Goal: Task Accomplishment & Management: Manage account settings

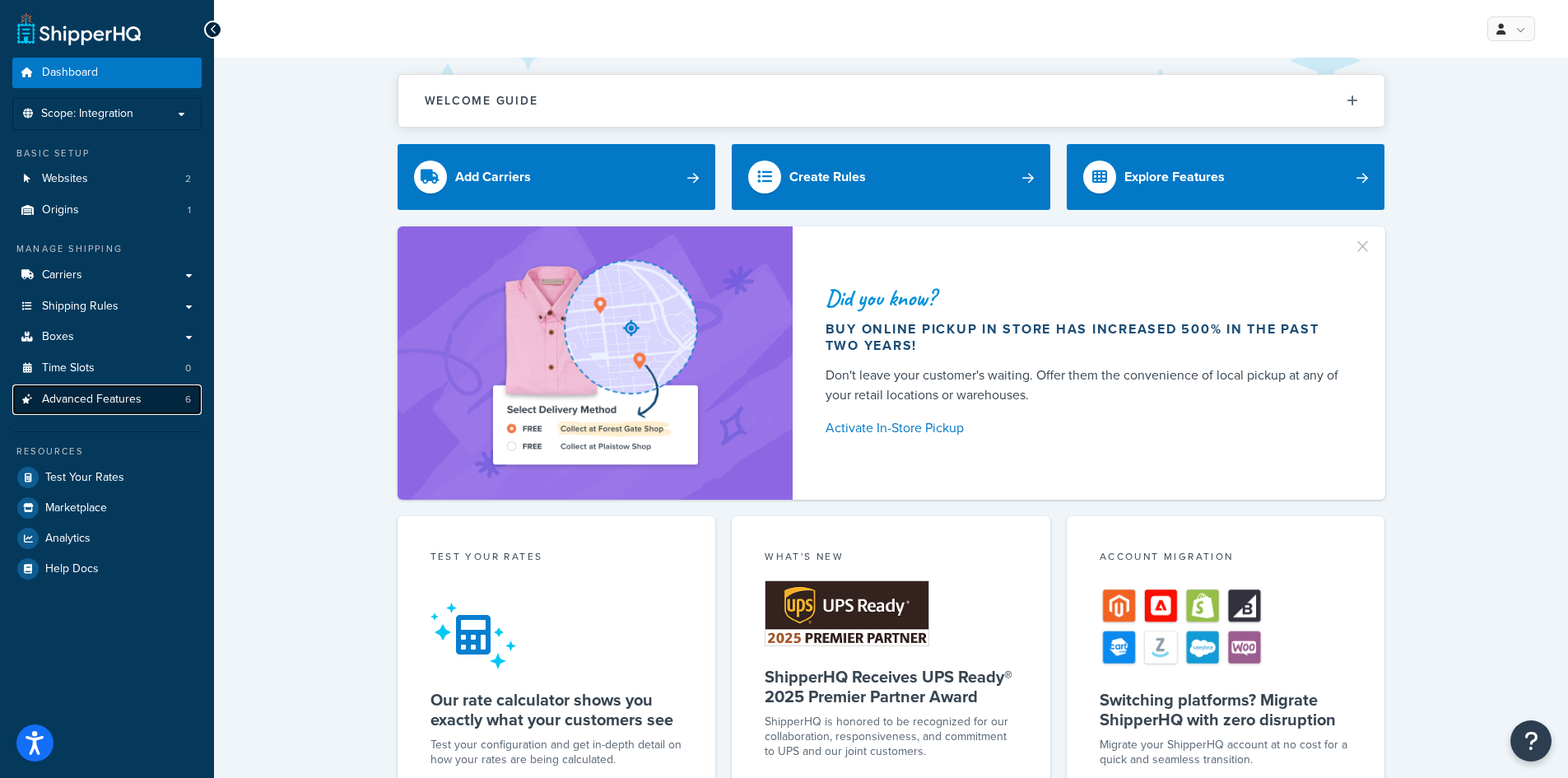
click at [124, 411] on link "Advanced Features 6" at bounding box center [107, 400] width 189 height 31
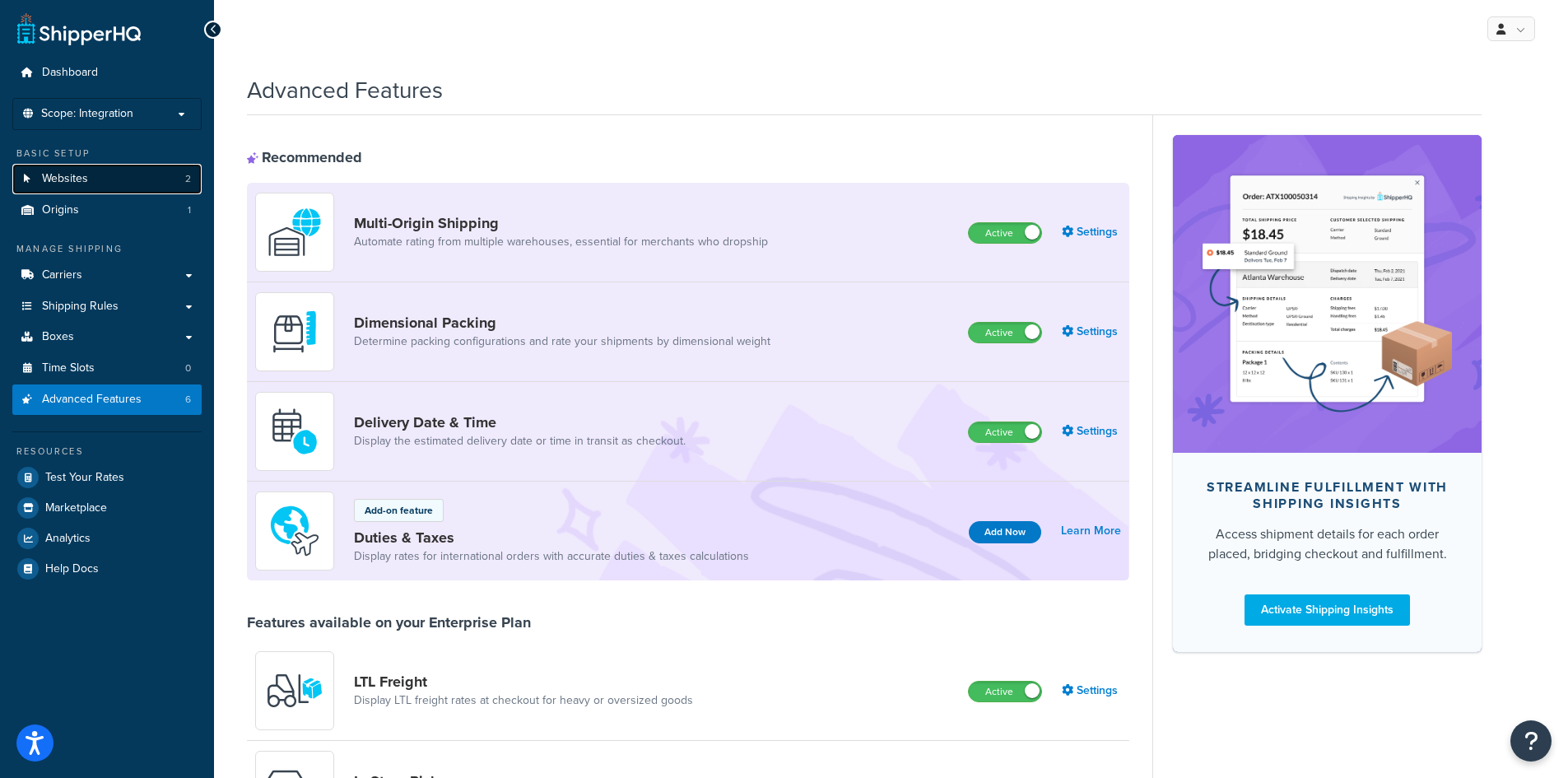
click at [122, 168] on link "Websites 2" at bounding box center [107, 179] width 189 height 31
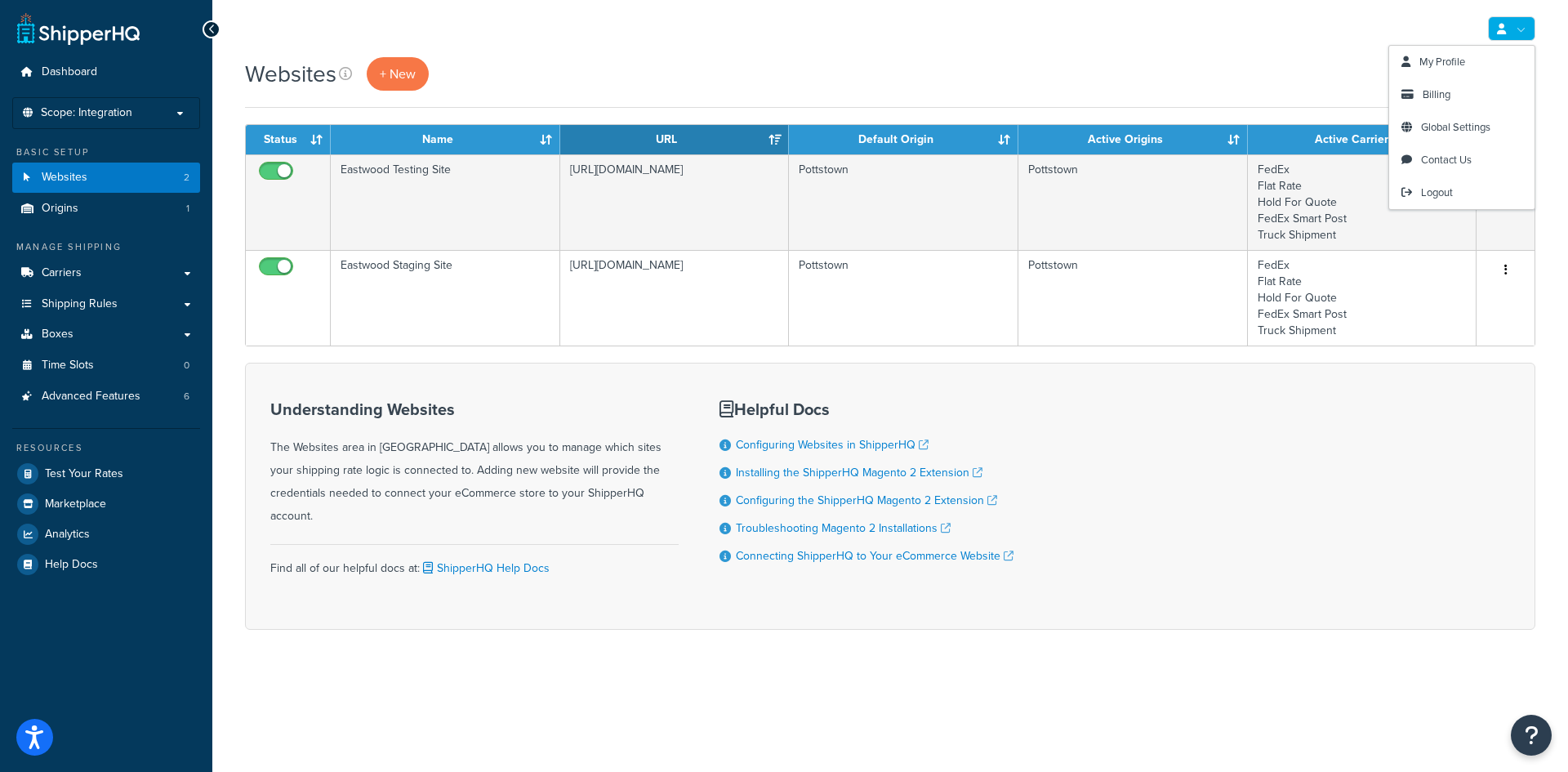
click at [1518, 31] on link at bounding box center [1511, 29] width 47 height 25
click at [1166, 69] on div "Websites + New" at bounding box center [890, 74] width 1291 height 33
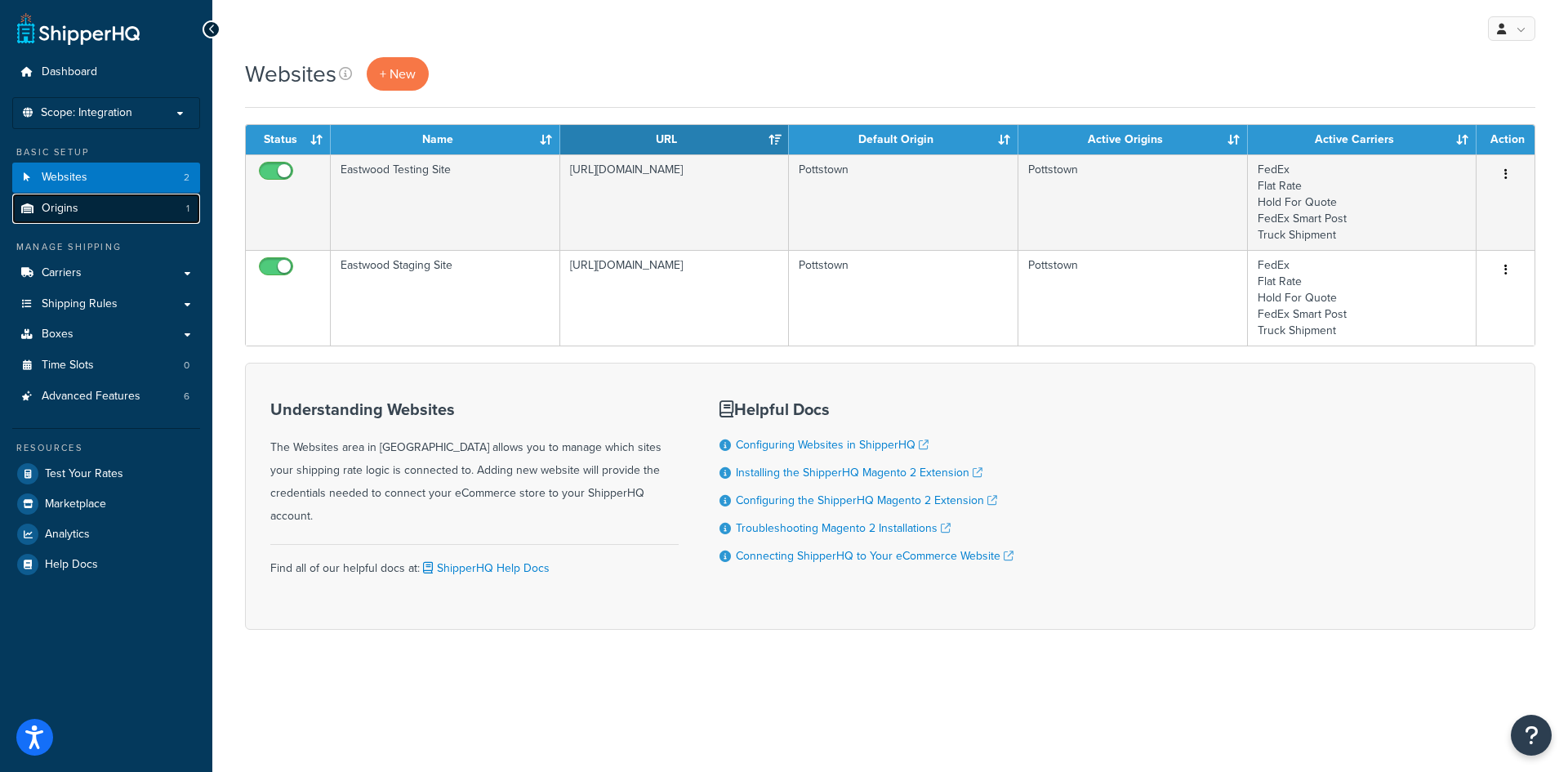
click at [100, 209] on link "Origins 1" at bounding box center [106, 208] width 188 height 30
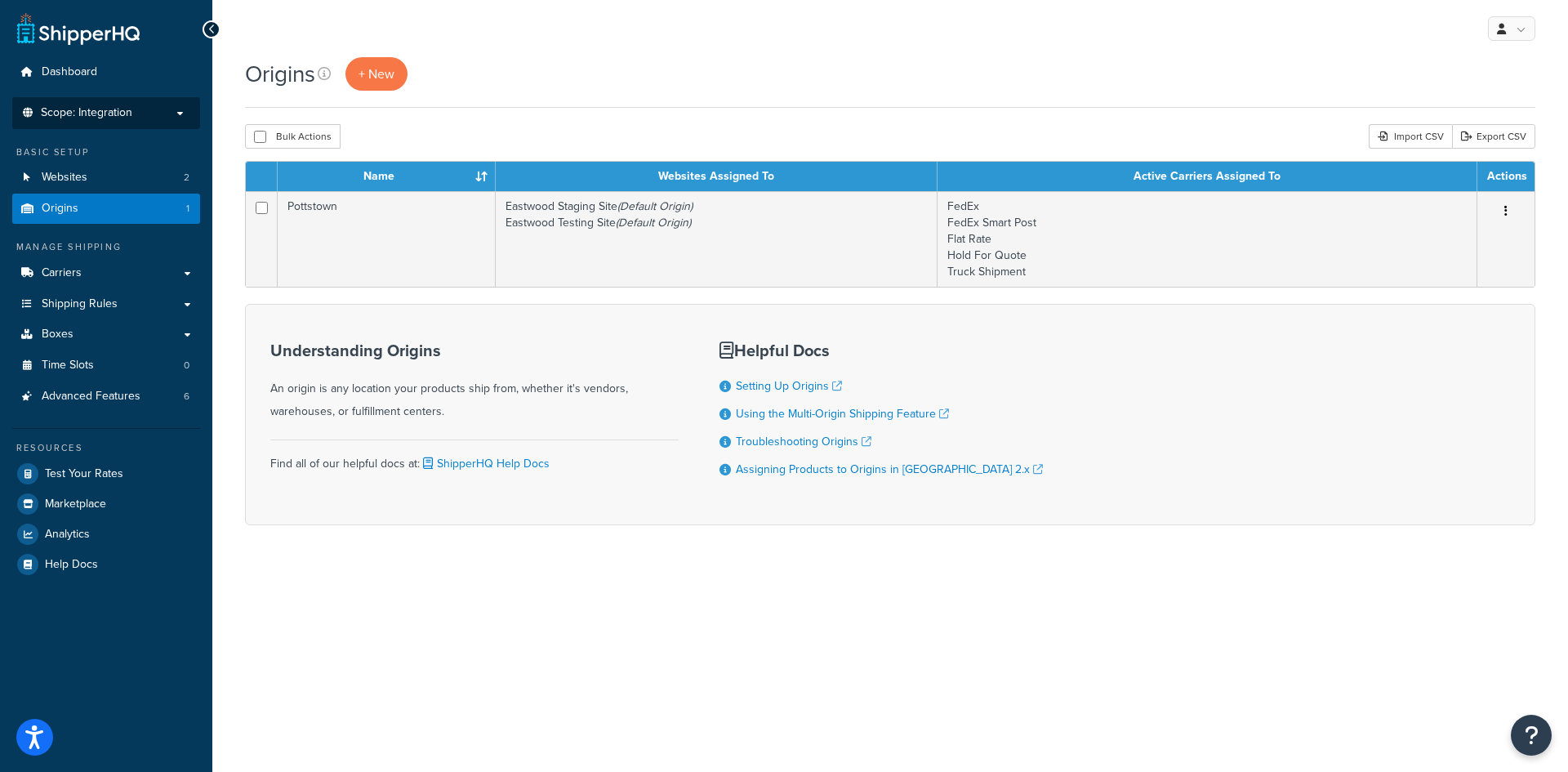
click at [98, 120] on span "Scope: Integration" at bounding box center [86, 112] width 91 height 14
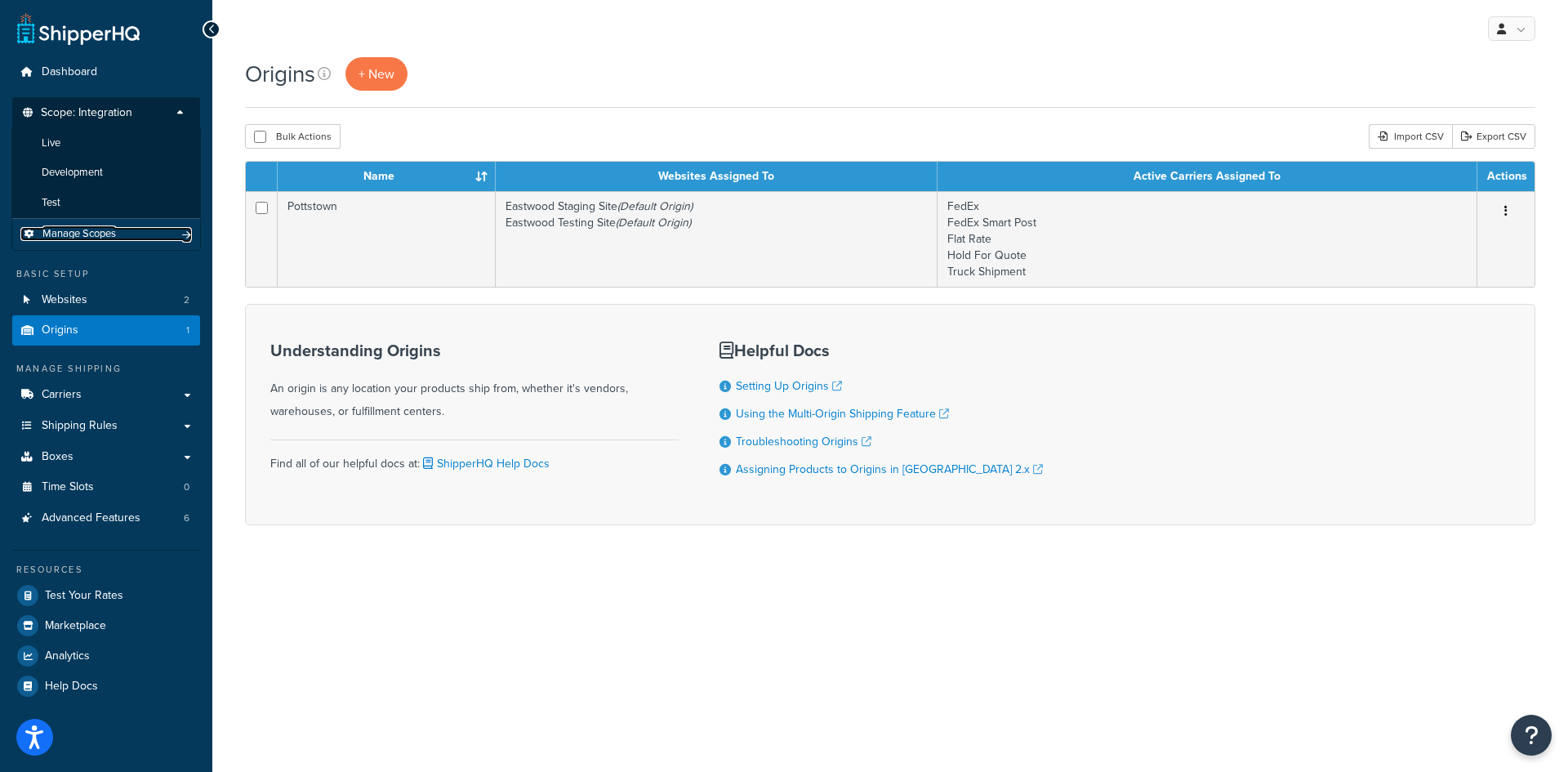
click at [115, 240] on span "Manage Scopes" at bounding box center [79, 234] width 74 height 14
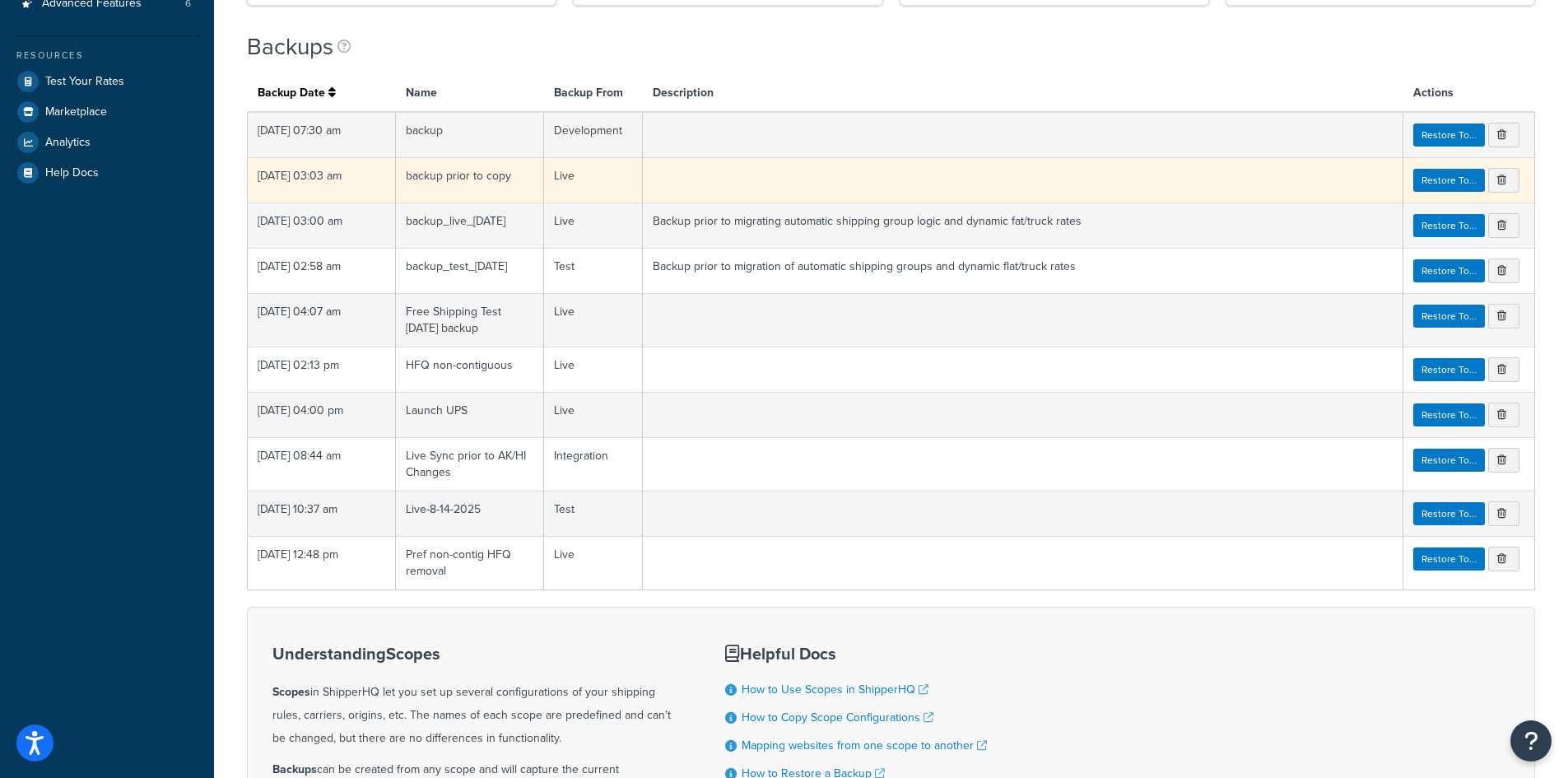
scroll to position [412, 0]
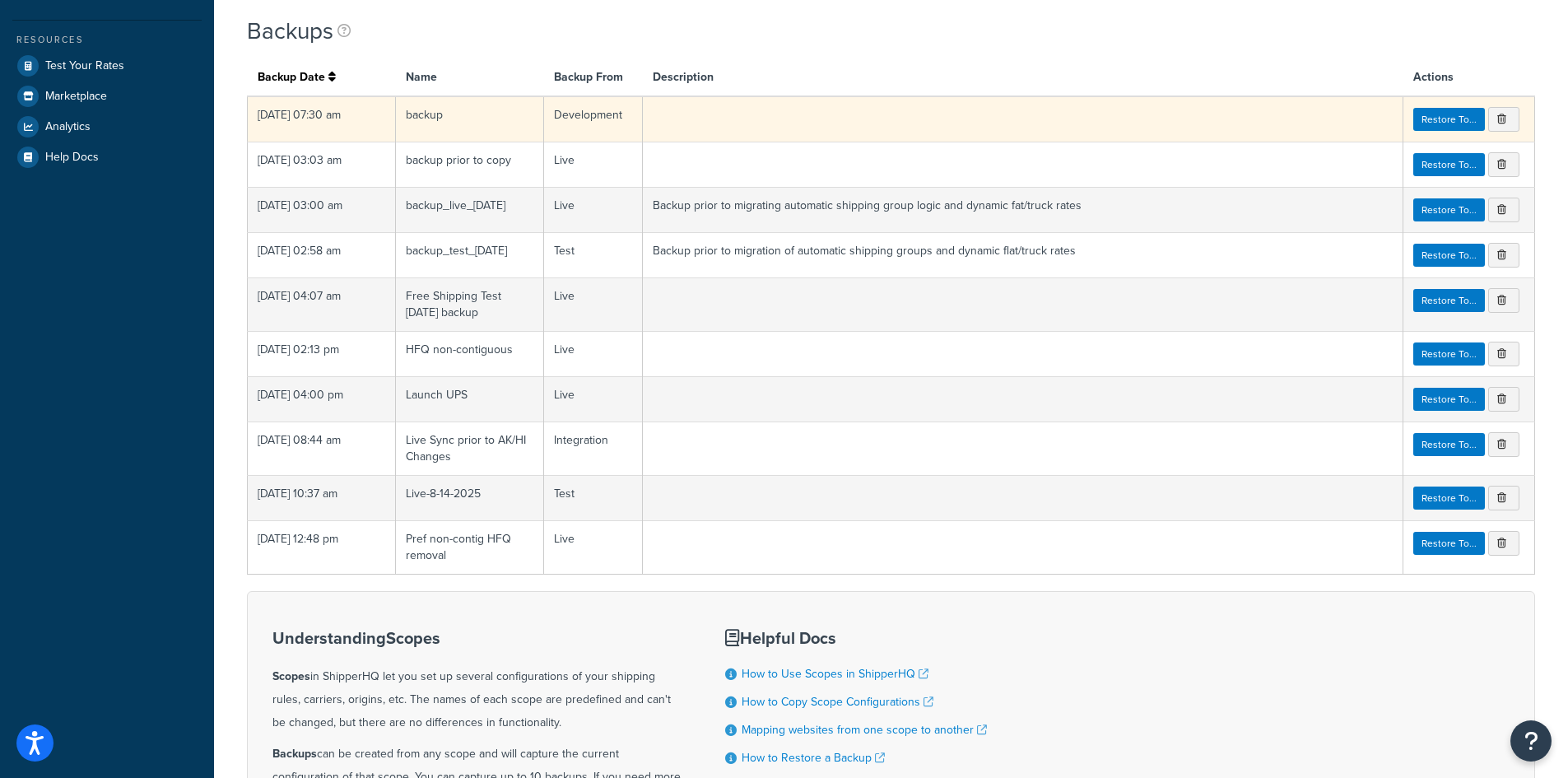
click at [362, 114] on td "12/04/2023 07:30 am" at bounding box center [322, 120] width 148 height 46
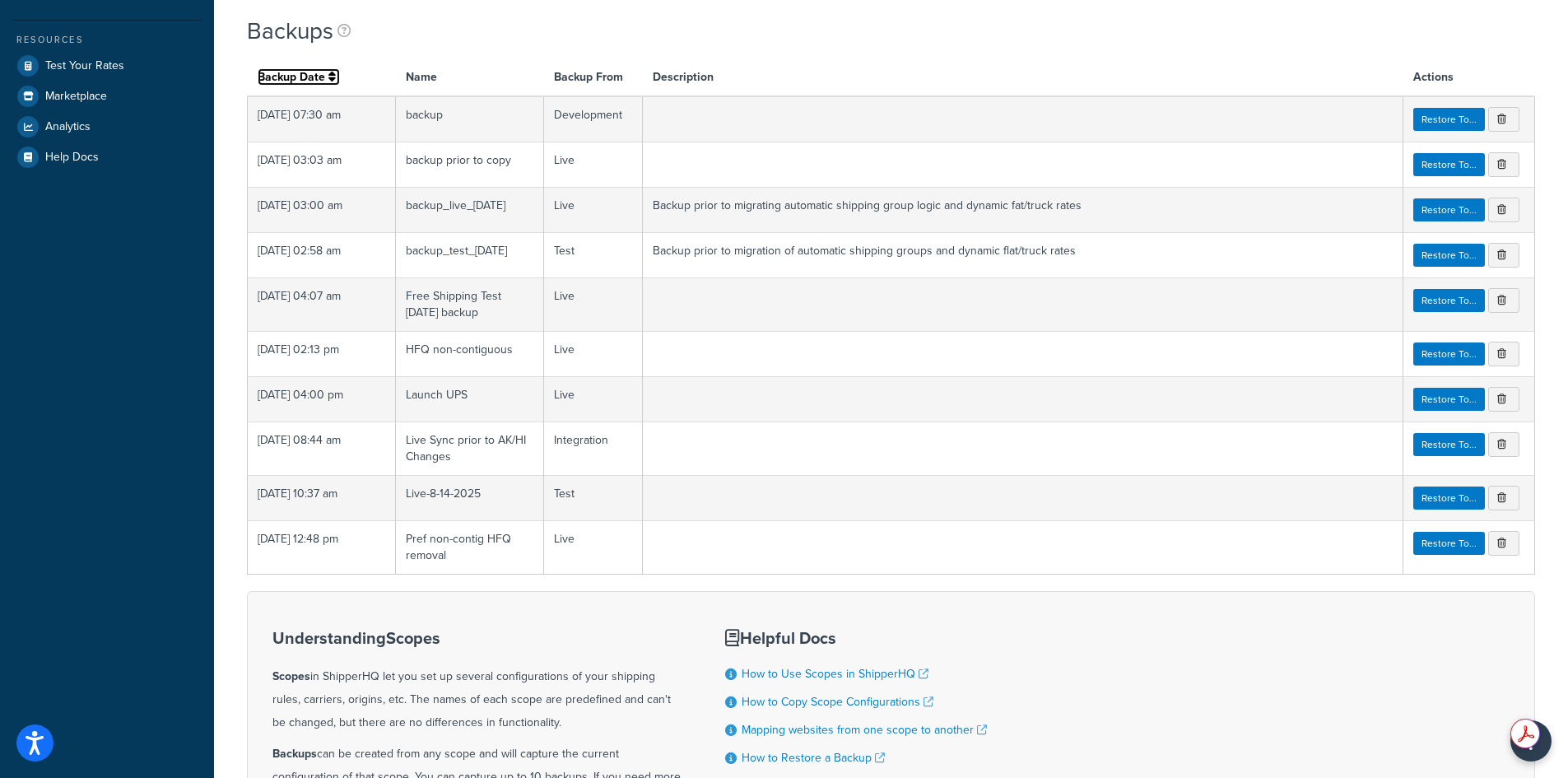
click at [332, 77] on icon at bounding box center [332, 76] width 7 height 11
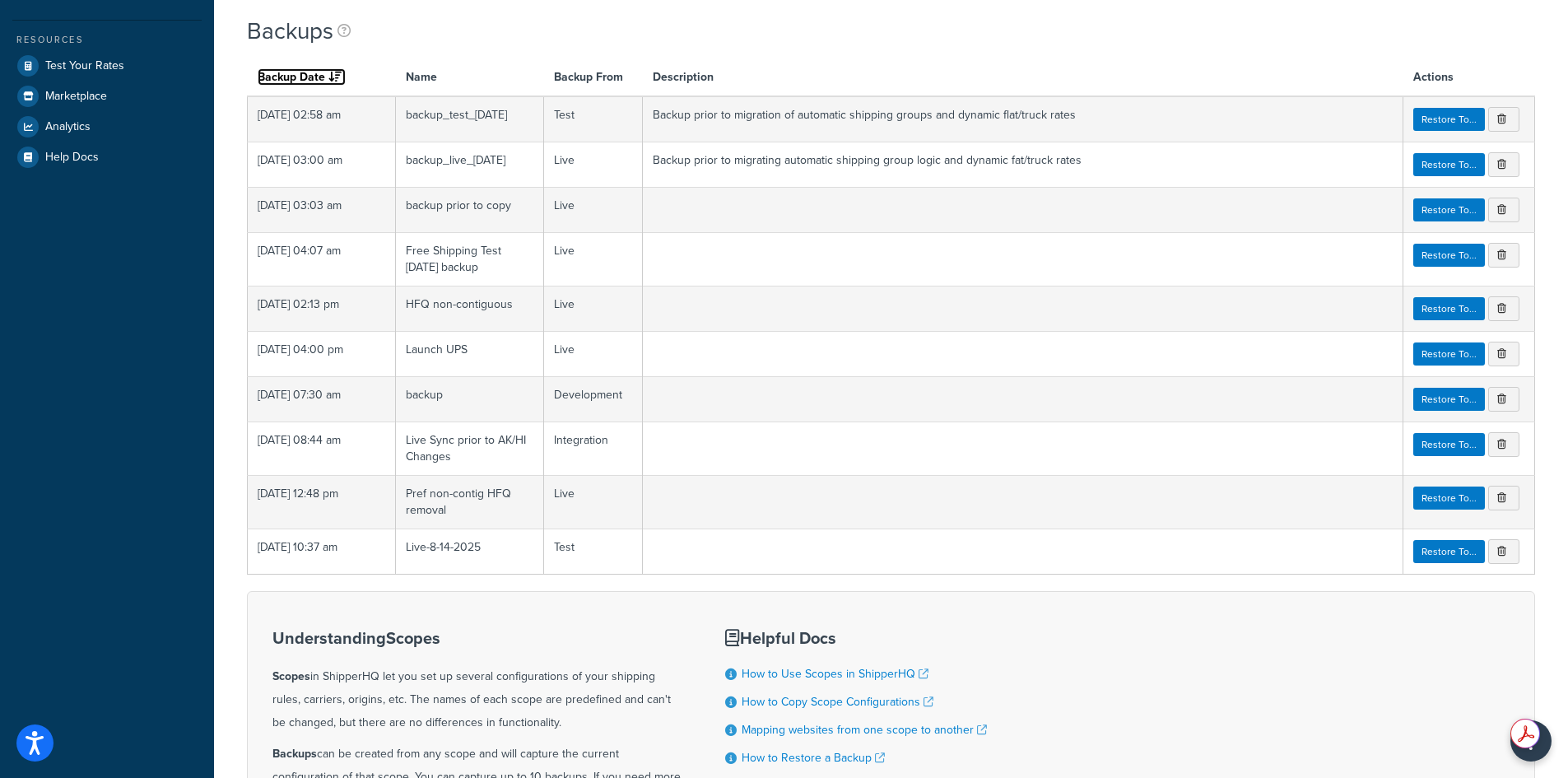
click at [332, 77] on icon at bounding box center [335, 76] width 13 height 11
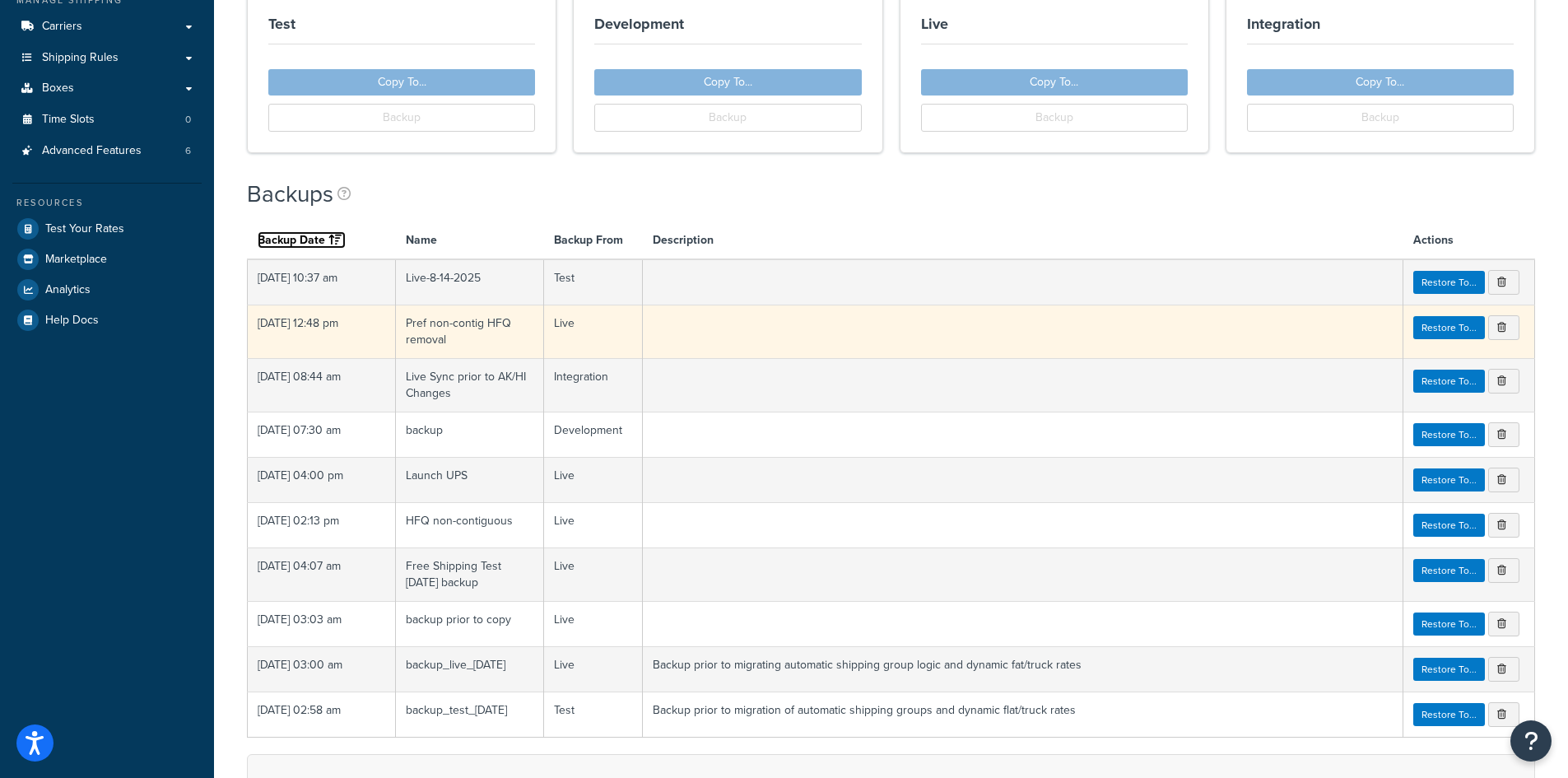
scroll to position [247, 0]
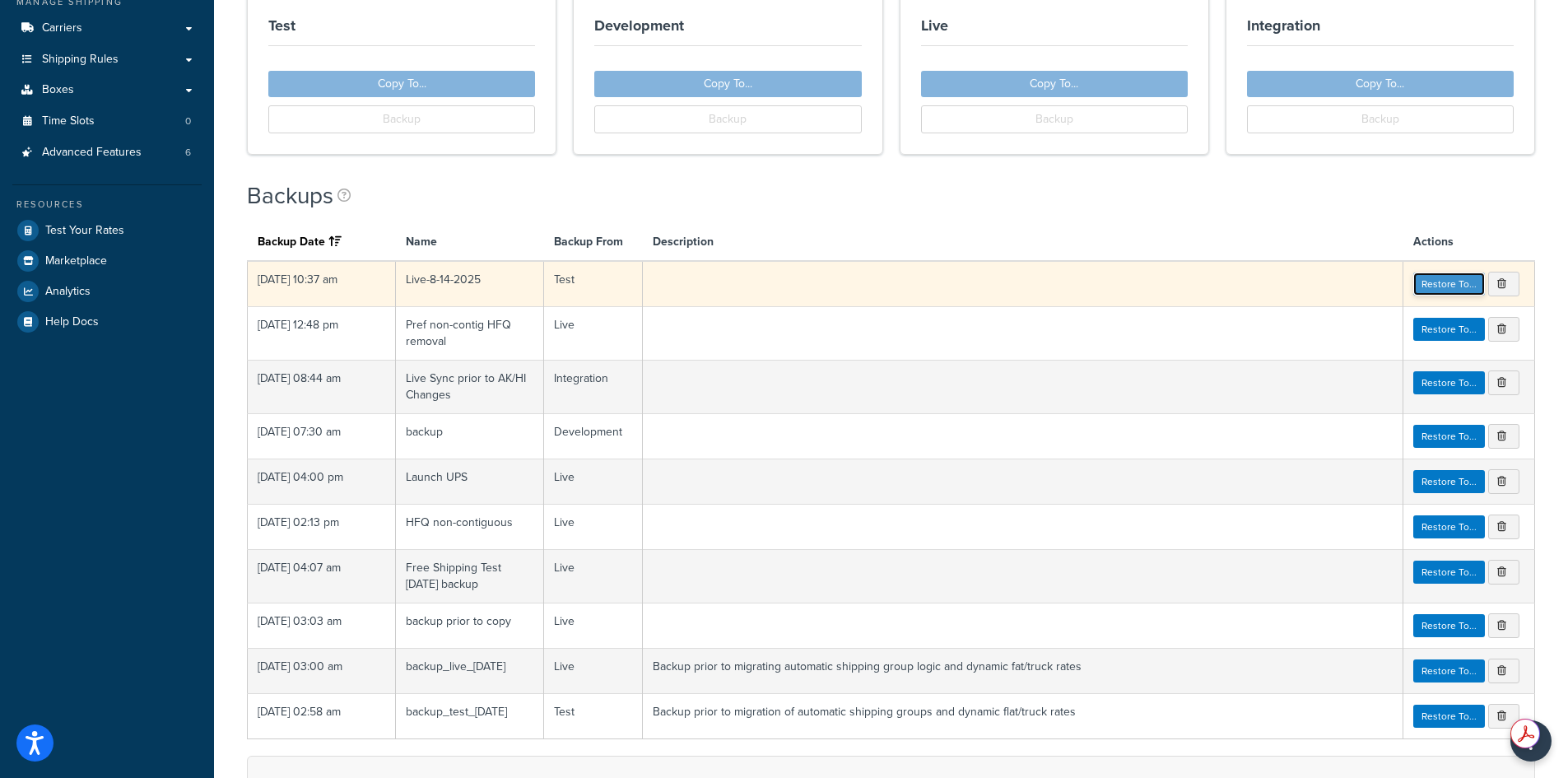
click at [1449, 277] on link "Restore To..." at bounding box center [1448, 284] width 71 height 23
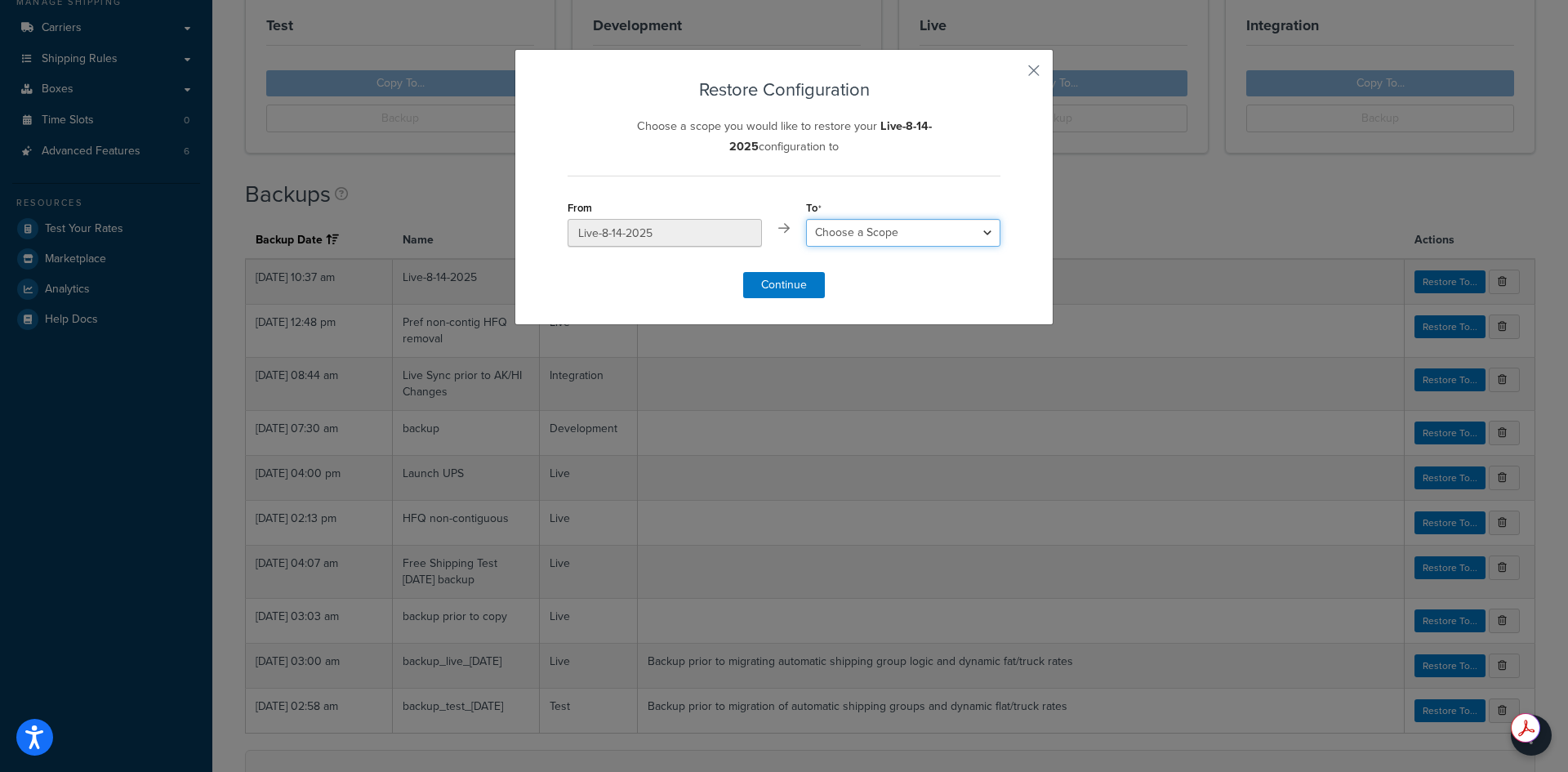
click at [862, 240] on select "Choose a Scope Test Development Live Integration" at bounding box center [903, 233] width 194 height 28
select select "213195"
click at [806, 219] on select "Choose a Scope Test Development Live Integration" at bounding box center [903, 233] width 194 height 28
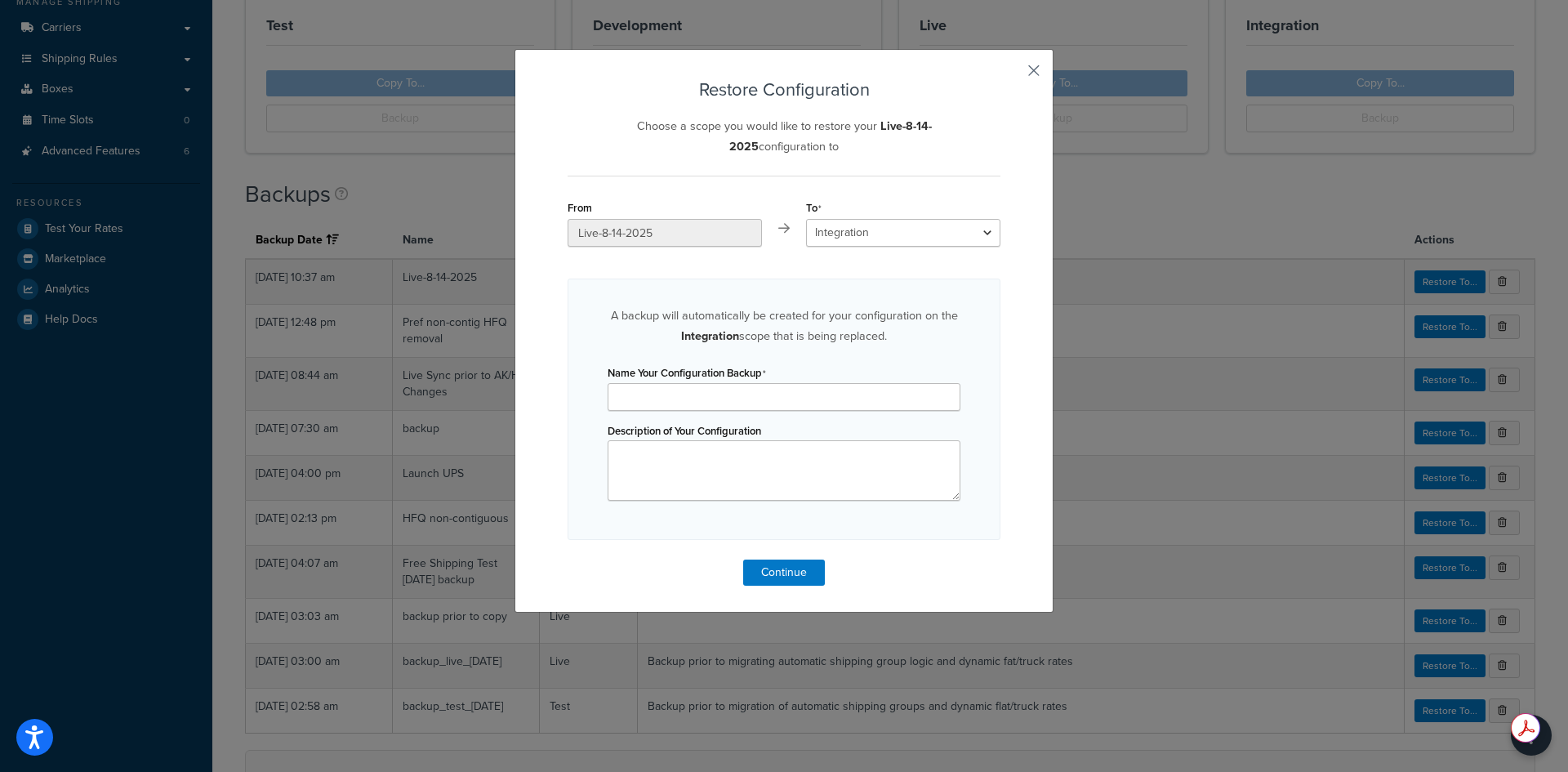
click at [1000, 76] on button "button" at bounding box center [998, 78] width 4 height 4
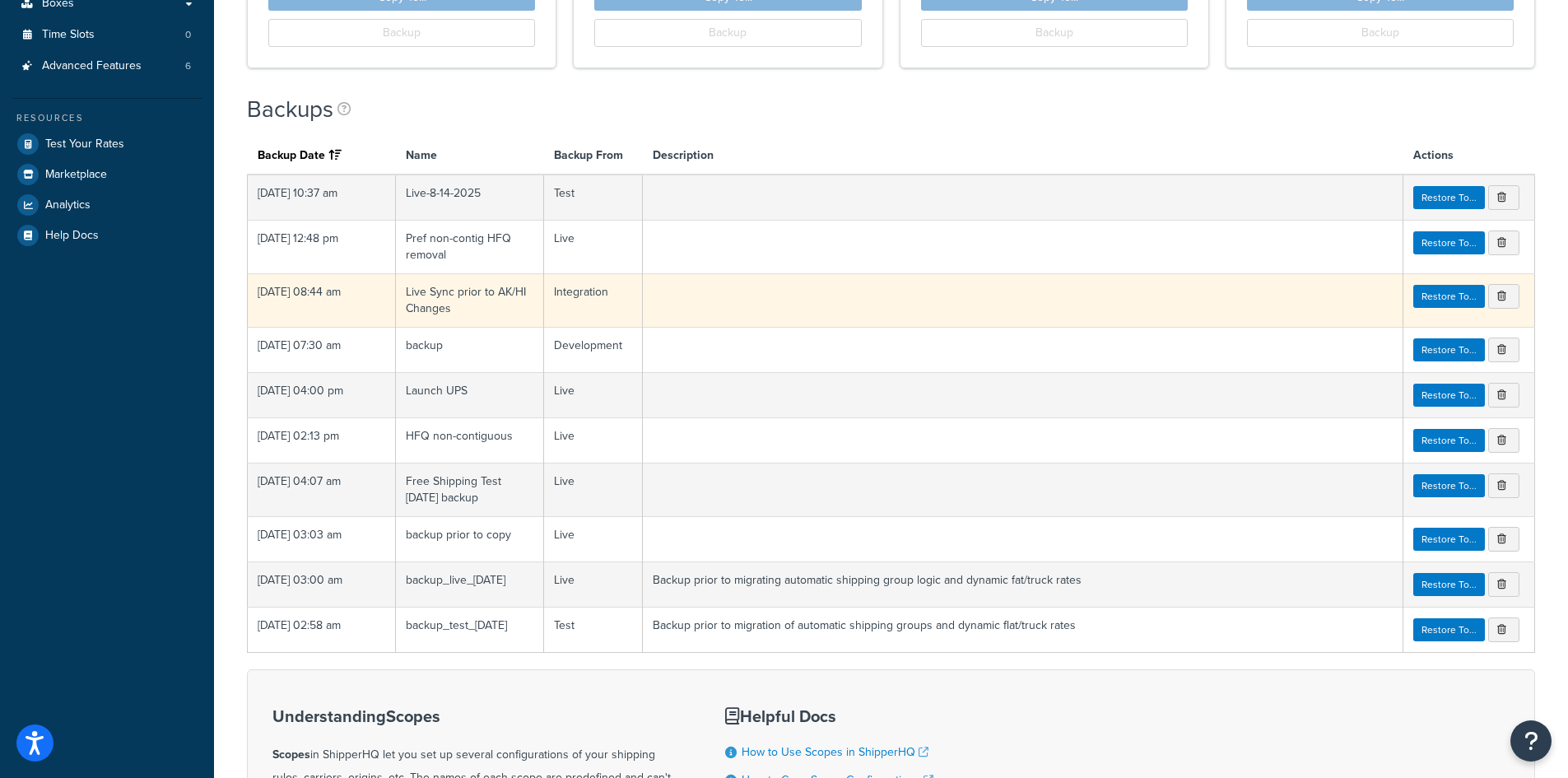
scroll to position [329, 0]
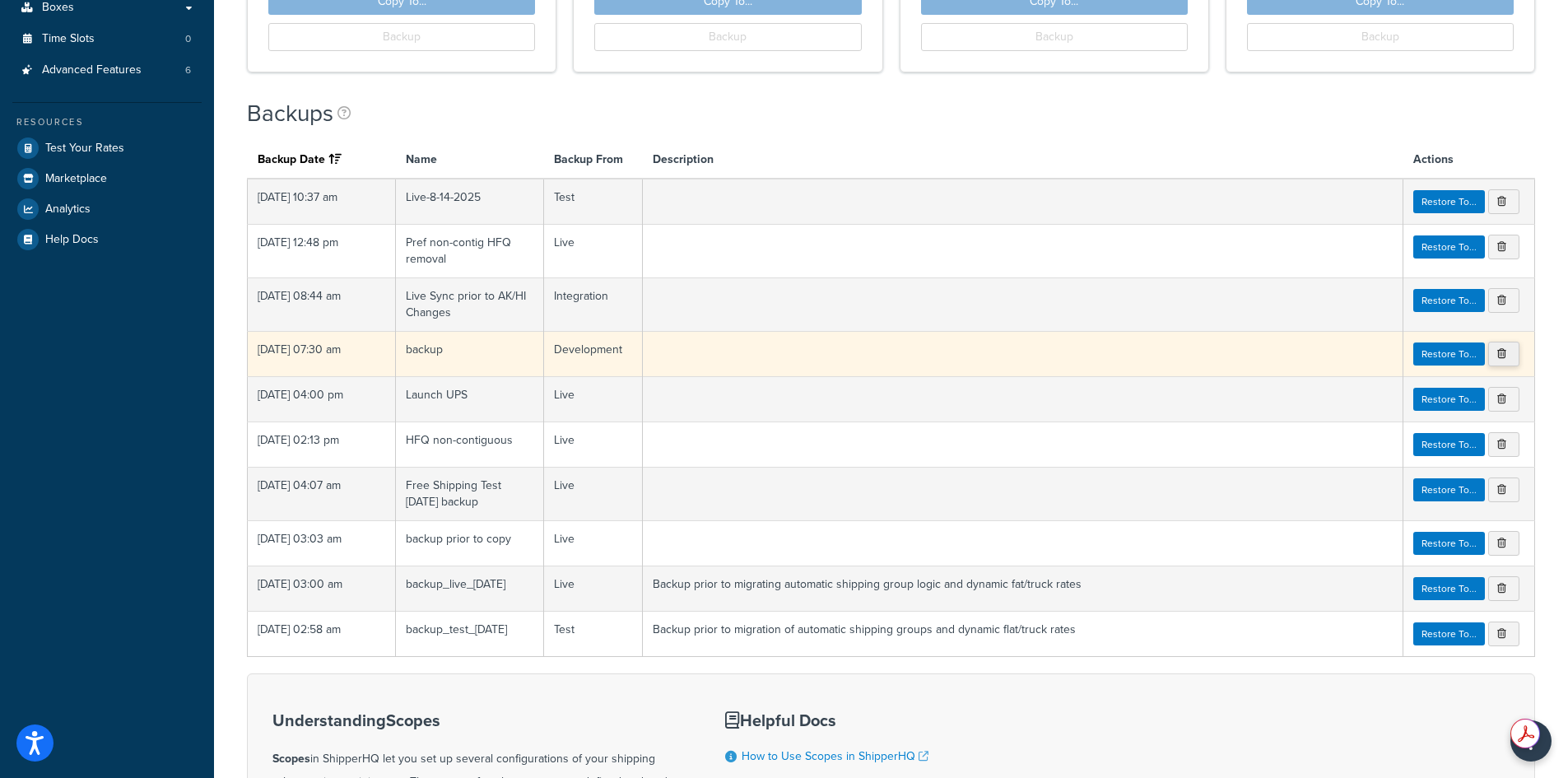
click at [1498, 352] on icon at bounding box center [1502, 353] width 9 height 10
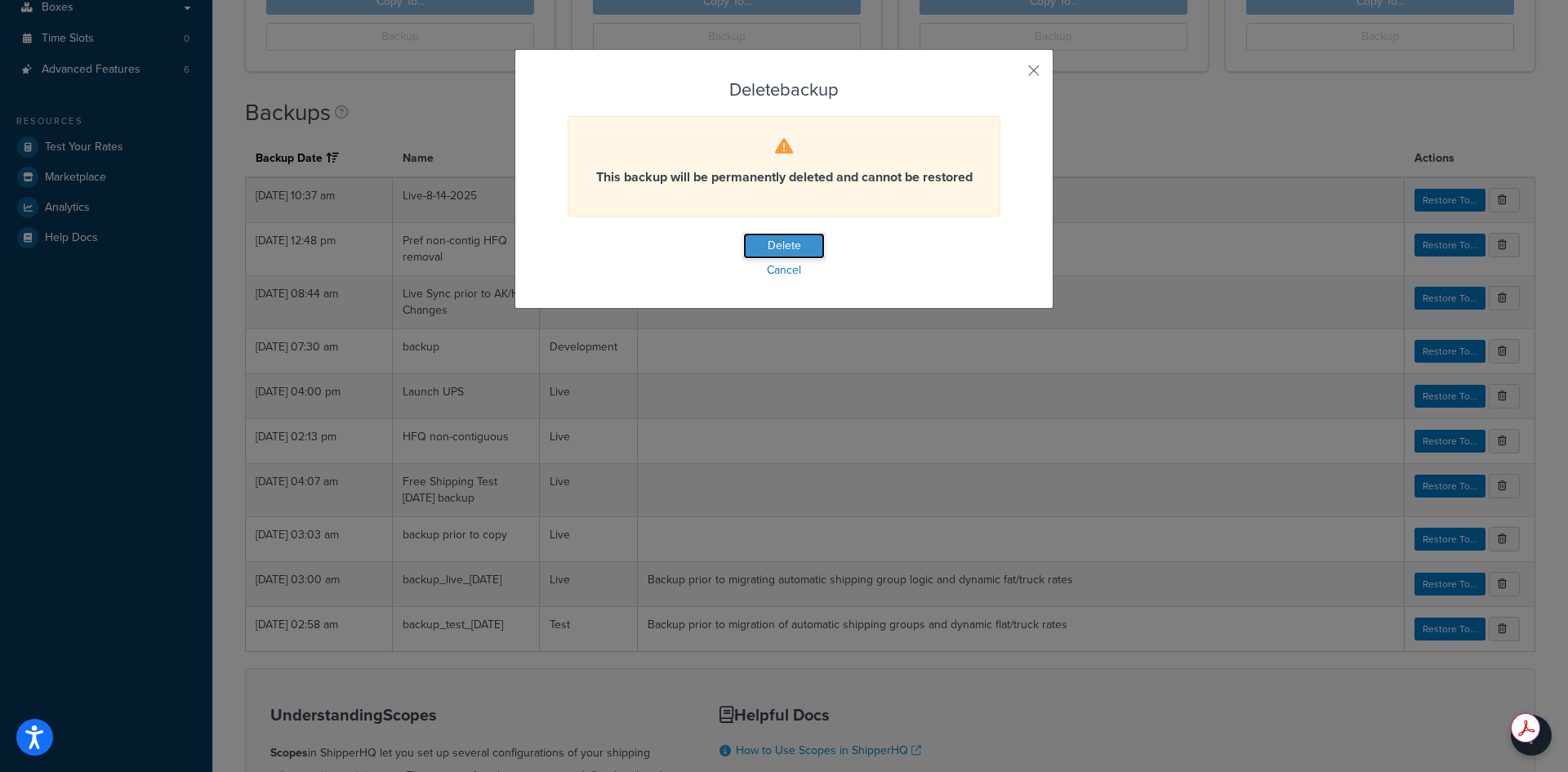
click at [797, 239] on button "Delete" at bounding box center [784, 246] width 82 height 26
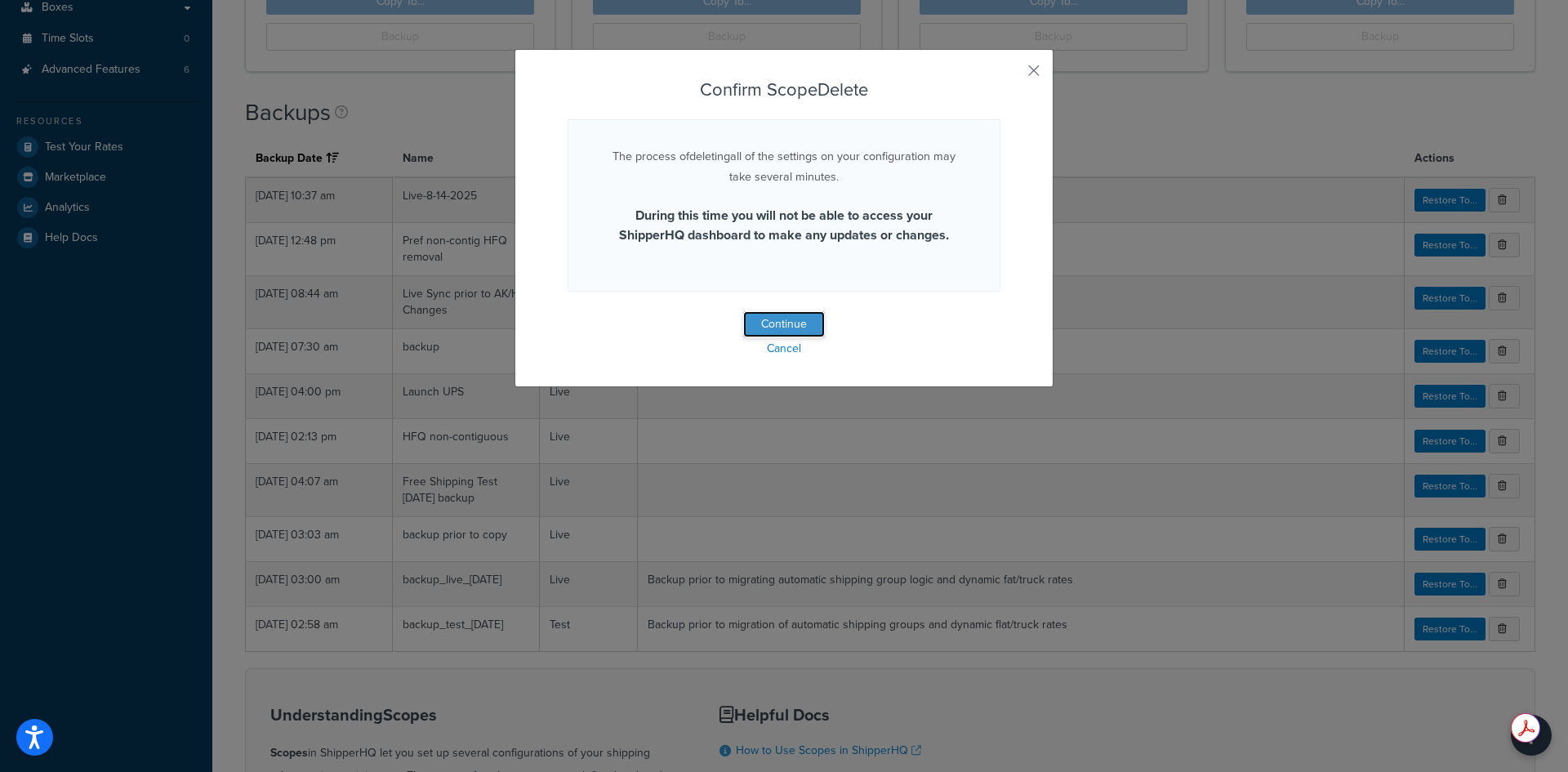
click at [781, 320] on button "Continue" at bounding box center [784, 324] width 82 height 26
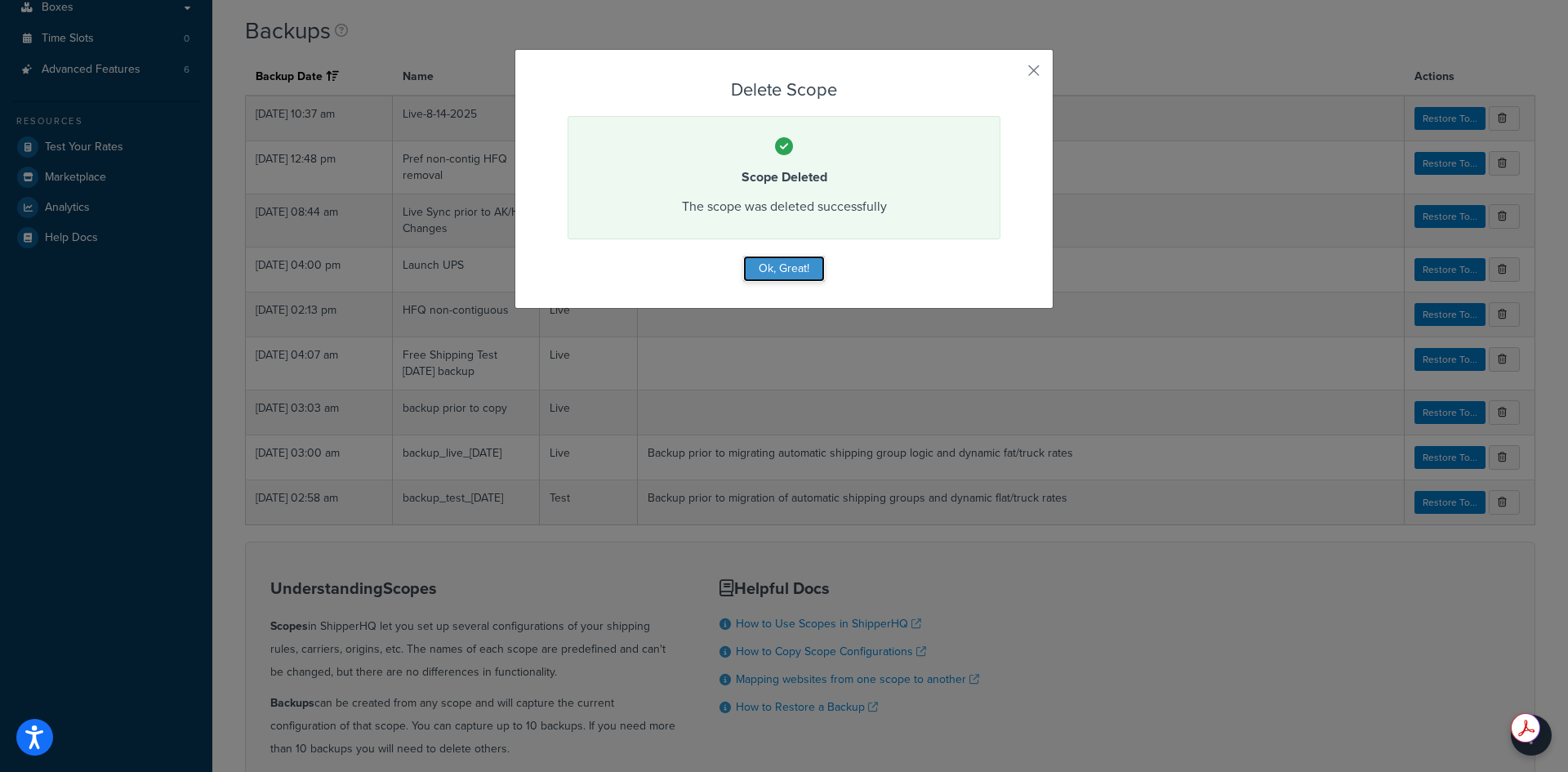
click at [779, 271] on button "Ok, Great!" at bounding box center [784, 269] width 82 height 26
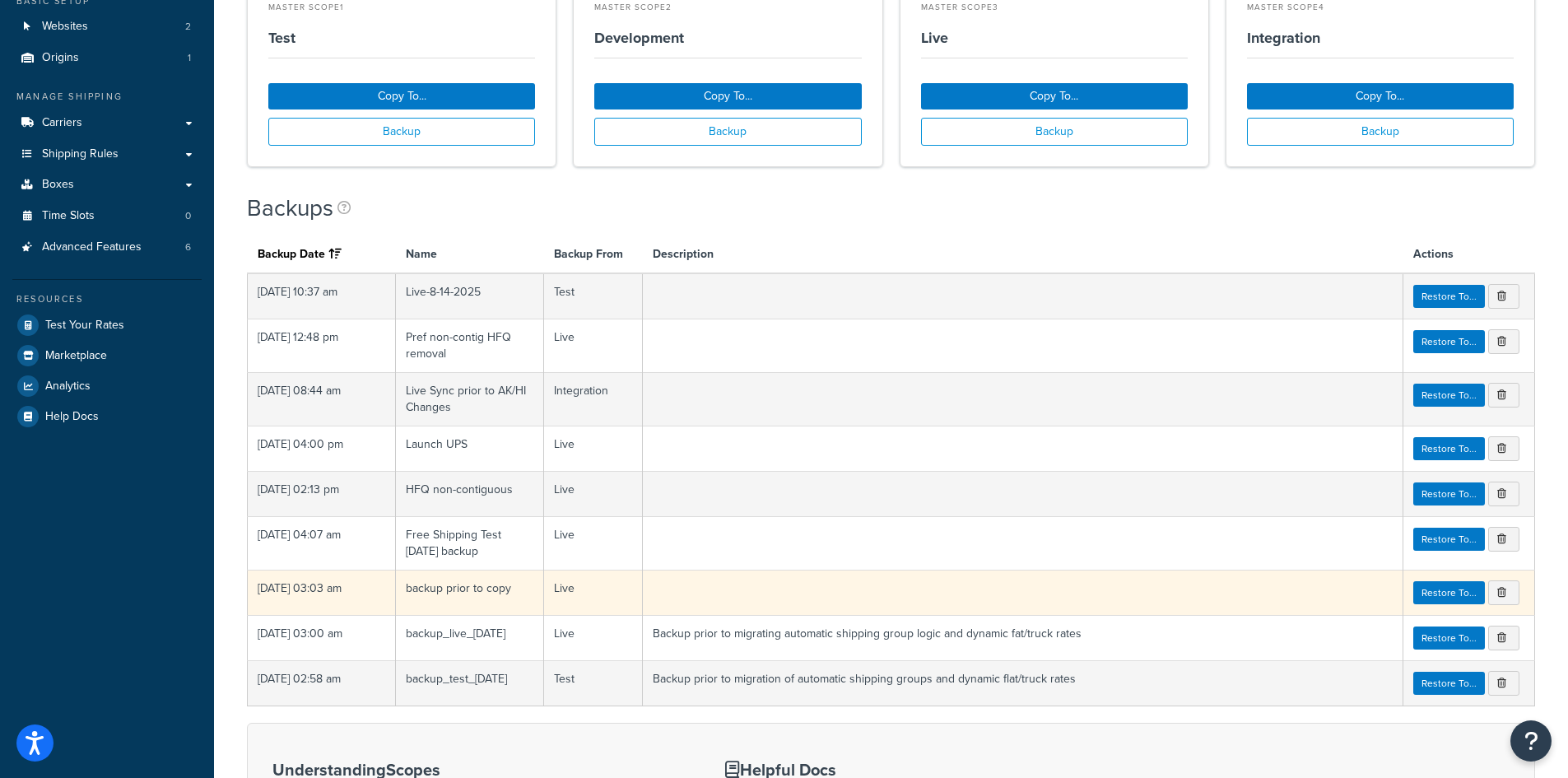
scroll to position [0, 0]
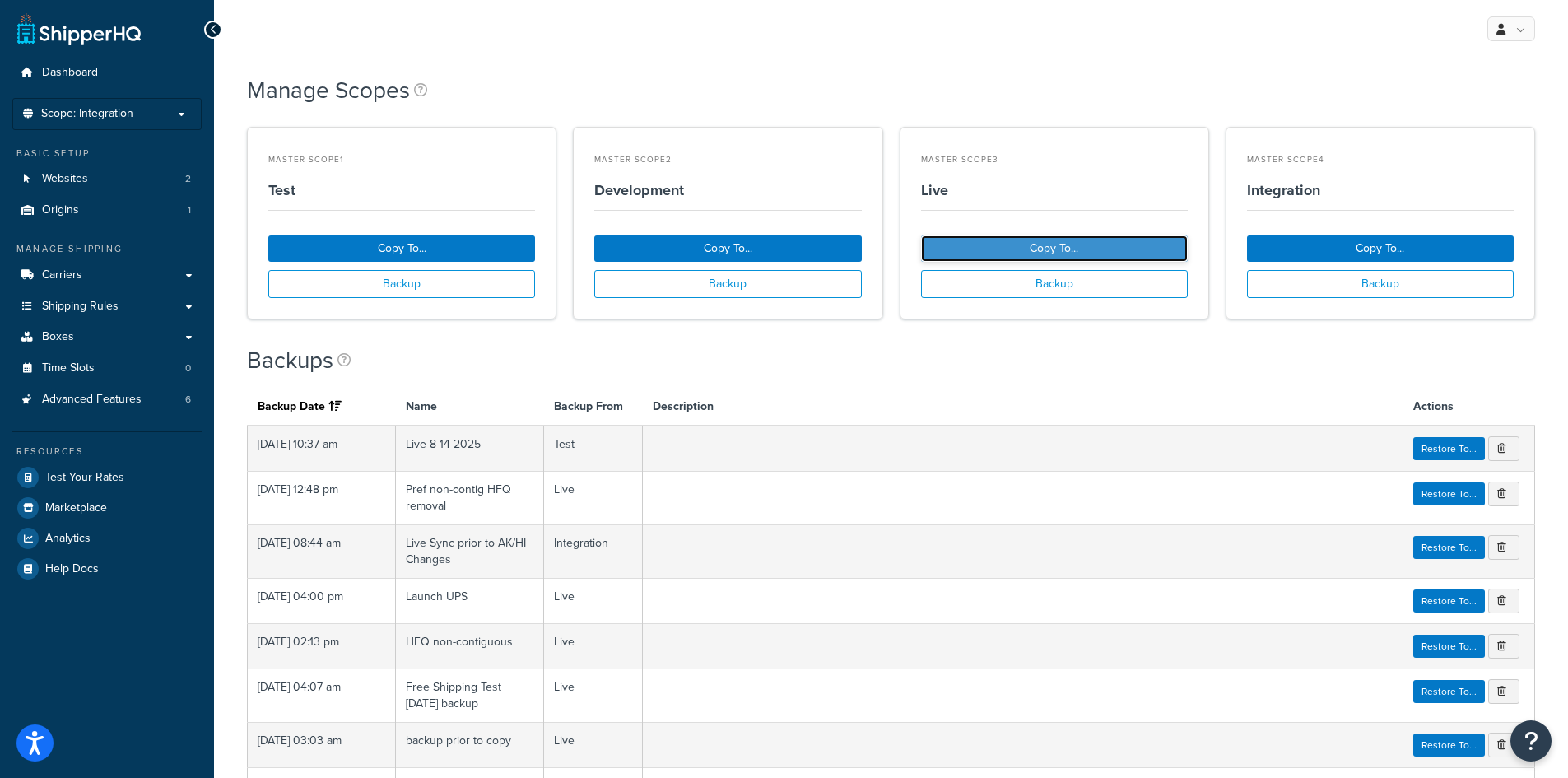
click at [1061, 249] on button "Copy To..." at bounding box center [1054, 249] width 267 height 26
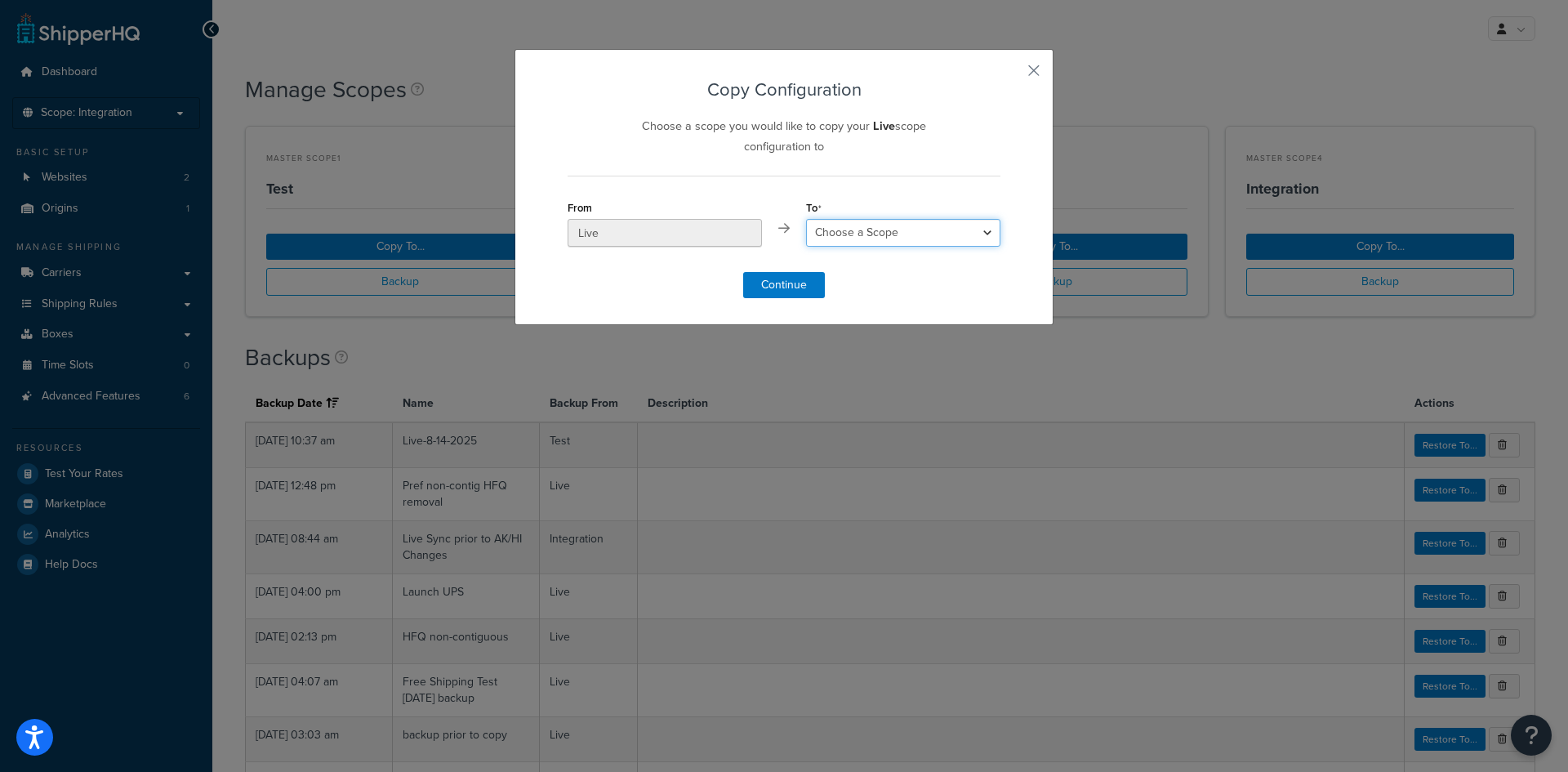
click at [878, 225] on select "Choose a Scope Test Development Integration" at bounding box center [903, 233] width 194 height 28
click at [806, 219] on select "Choose a Scope Test Development Integration" at bounding box center [903, 233] width 194 height 28
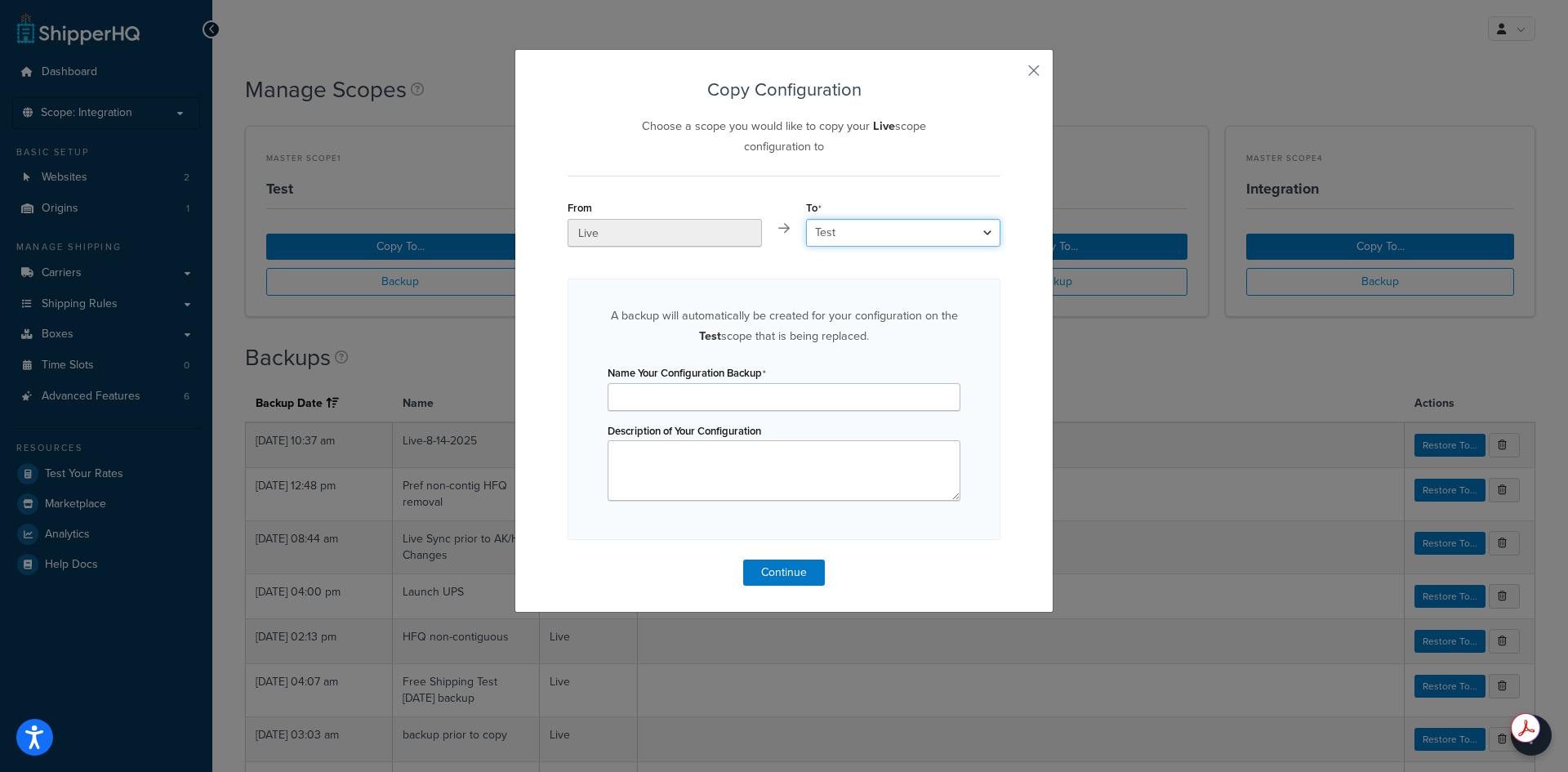
click at [940, 236] on select "Choose a Scope Test Development Integration" at bounding box center [903, 233] width 194 height 28
select select "213195"
click at [806, 219] on select "Choose a Scope Test Development Integration" at bounding box center [903, 233] width 194 height 28
click at [745, 395] on input "Name Your Configuration Backup" at bounding box center [783, 397] width 352 height 28
type input "Integration [DATE]"
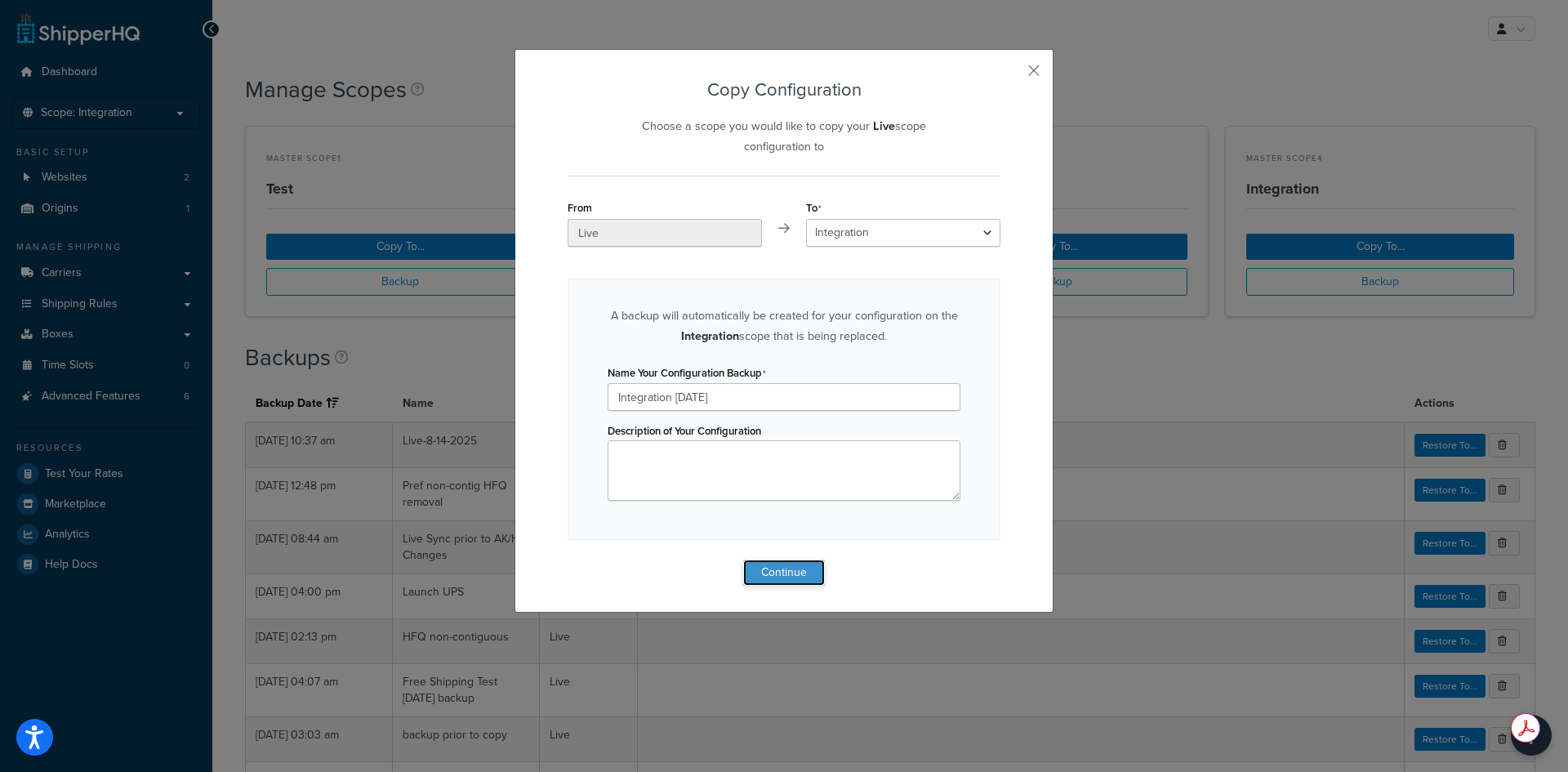
click at [797, 568] on button "Continue" at bounding box center [784, 572] width 82 height 26
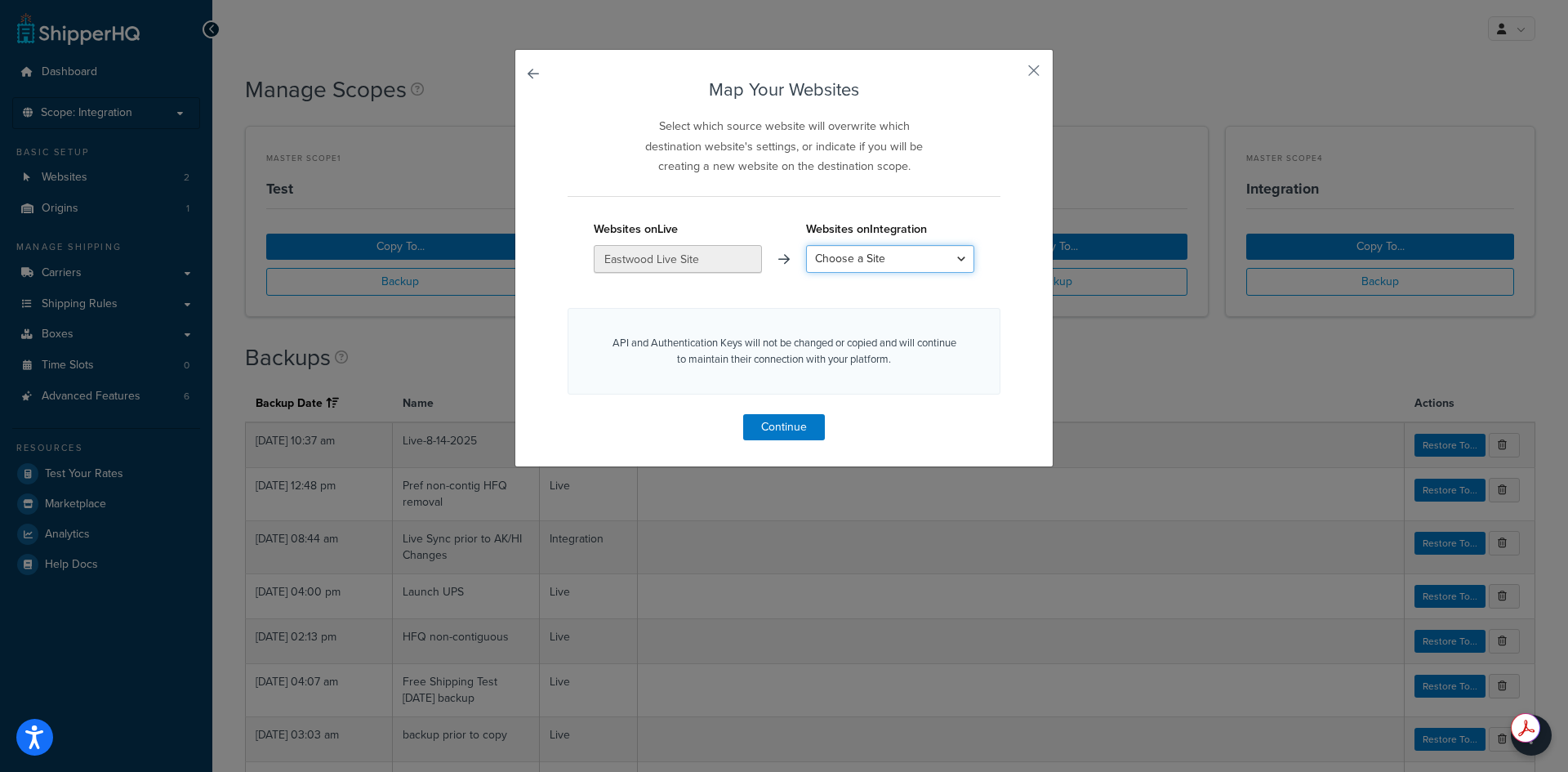
click at [902, 265] on select "Choose a Site Eastwood Staging Site Eastwood Testing Site Create a New Site" at bounding box center [890, 259] width 168 height 28
click at [989, 168] on div "Map Your Websites Select which source website will overwrite which destination …" at bounding box center [784, 259] width 432 height 360
click at [905, 259] on select "Choose a Site Eastwood Staging Site Eastwood Testing Site Create a New Site" at bounding box center [890, 259] width 168 height 28
select select "Eastwood Testing Site"
click at [806, 245] on select "Choose a Site Eastwood Staging Site Eastwood Testing Site Create a New Site" at bounding box center [890, 259] width 168 height 28
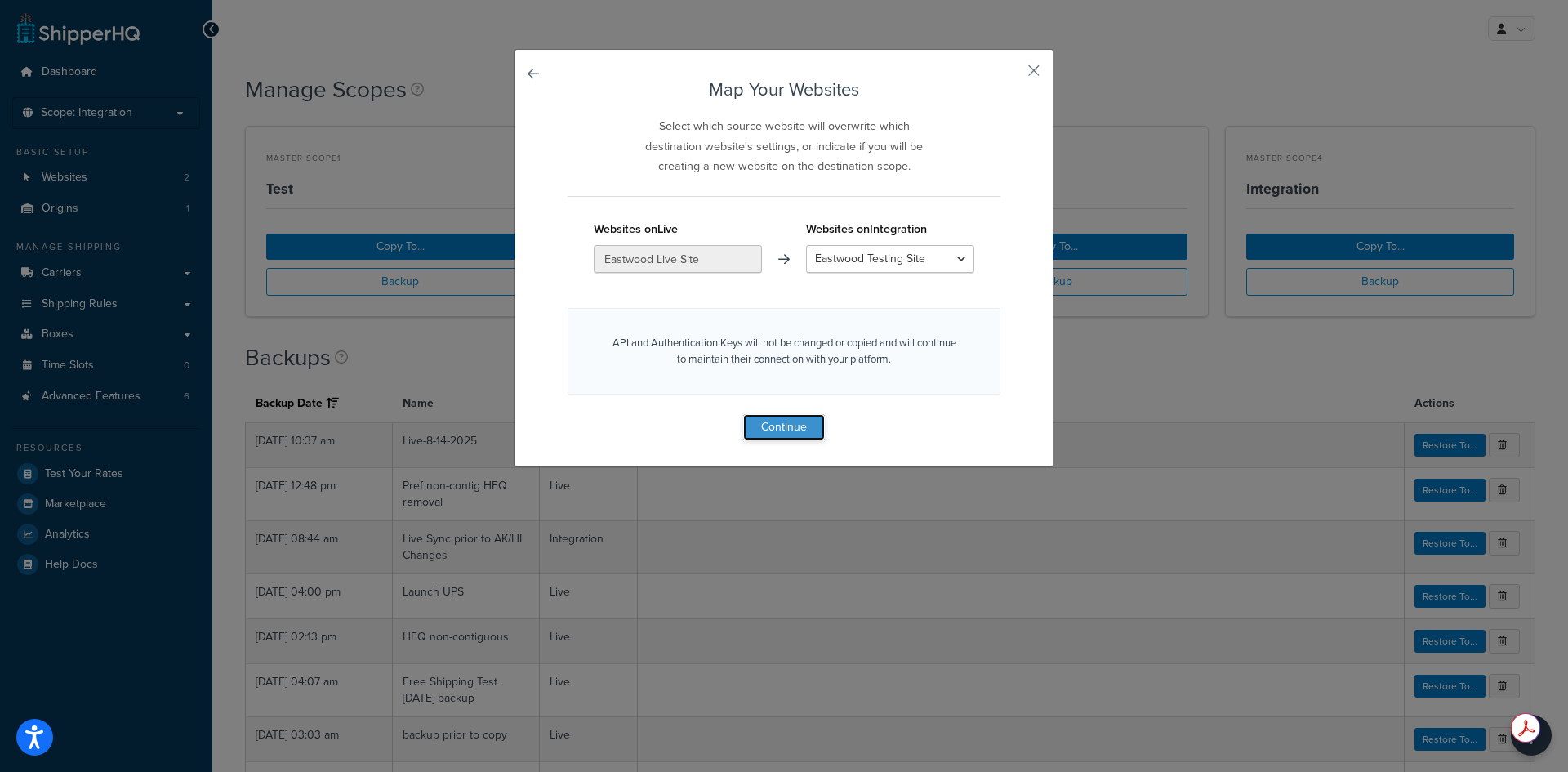
click at [793, 431] on button "Continue" at bounding box center [784, 427] width 82 height 26
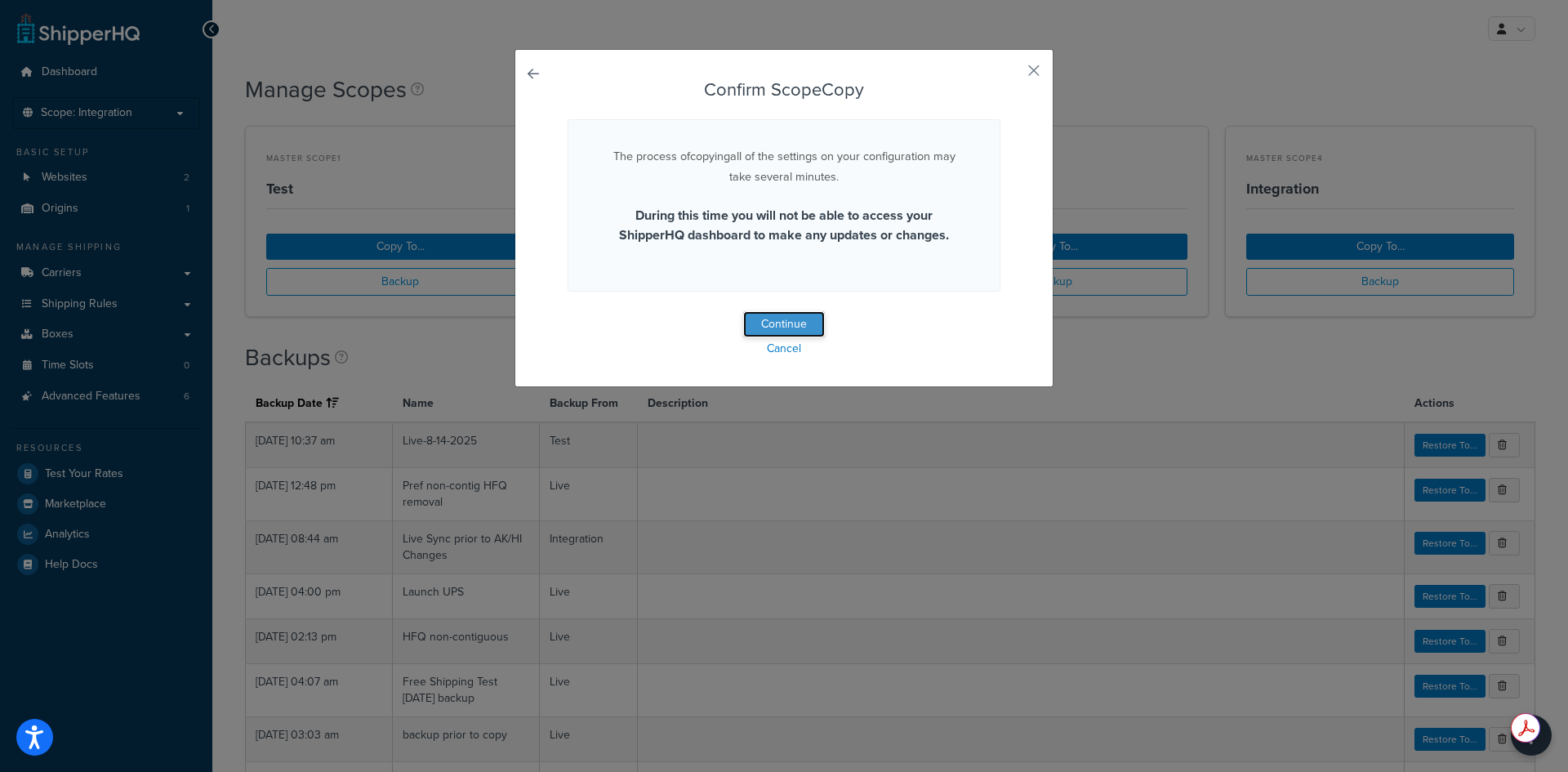
click at [784, 317] on button "Continue" at bounding box center [784, 324] width 82 height 26
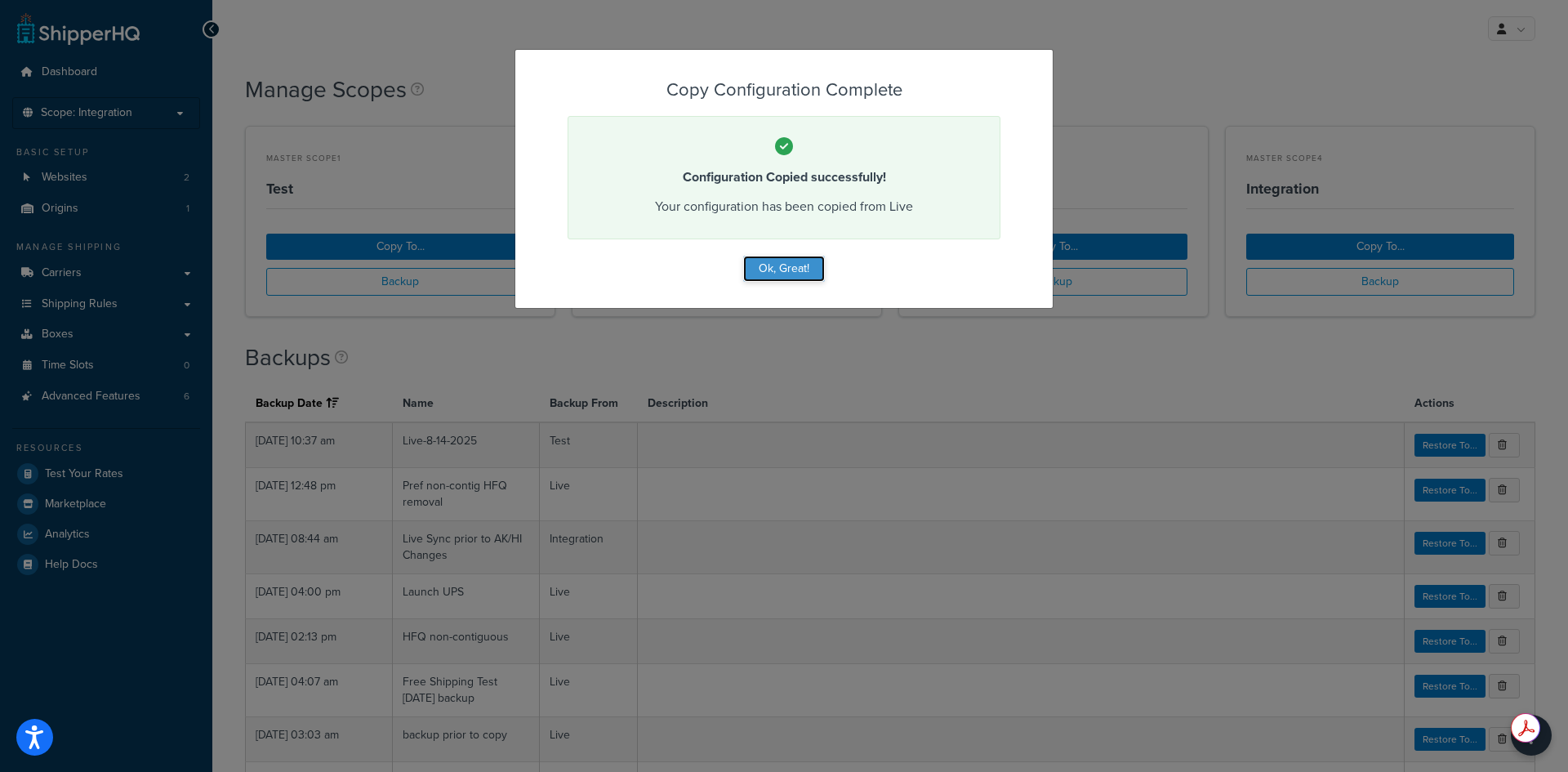
click at [777, 259] on button "Ok, Great!" at bounding box center [784, 269] width 82 height 26
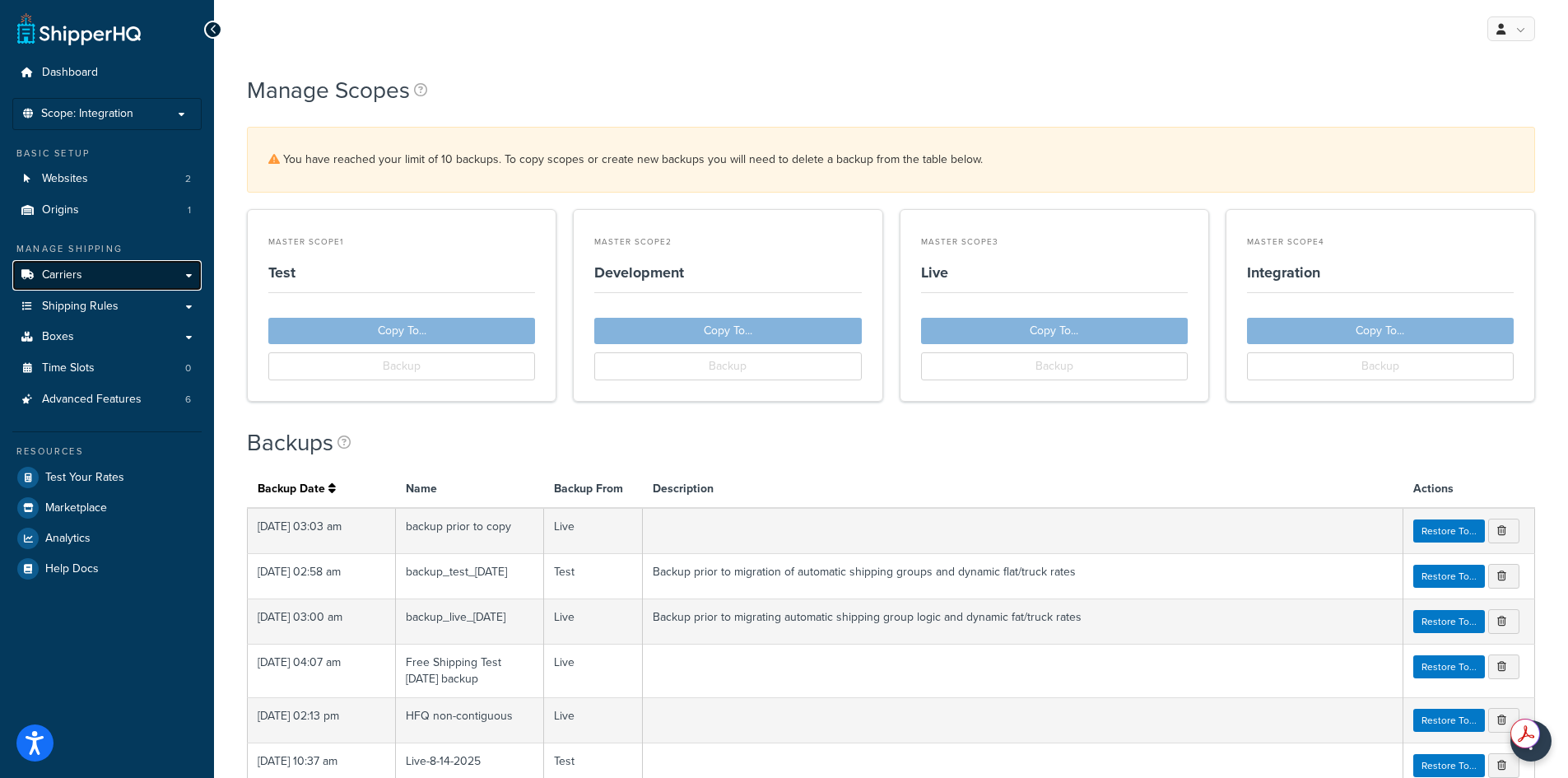
click at [111, 280] on link "Carriers" at bounding box center [107, 275] width 189 height 31
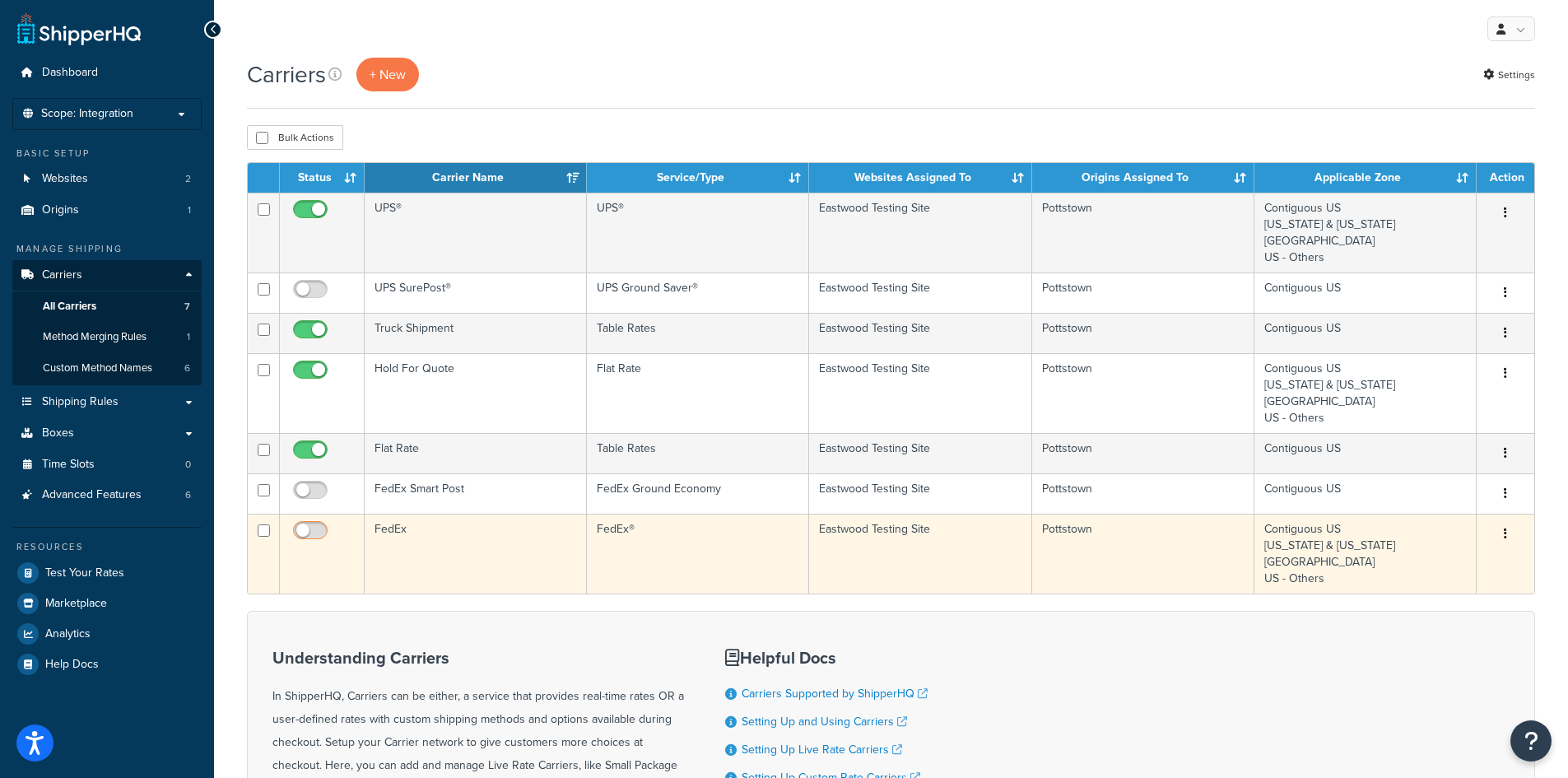
click at [309, 542] on input "checkbox" at bounding box center [312, 534] width 45 height 20
checkbox input "true"
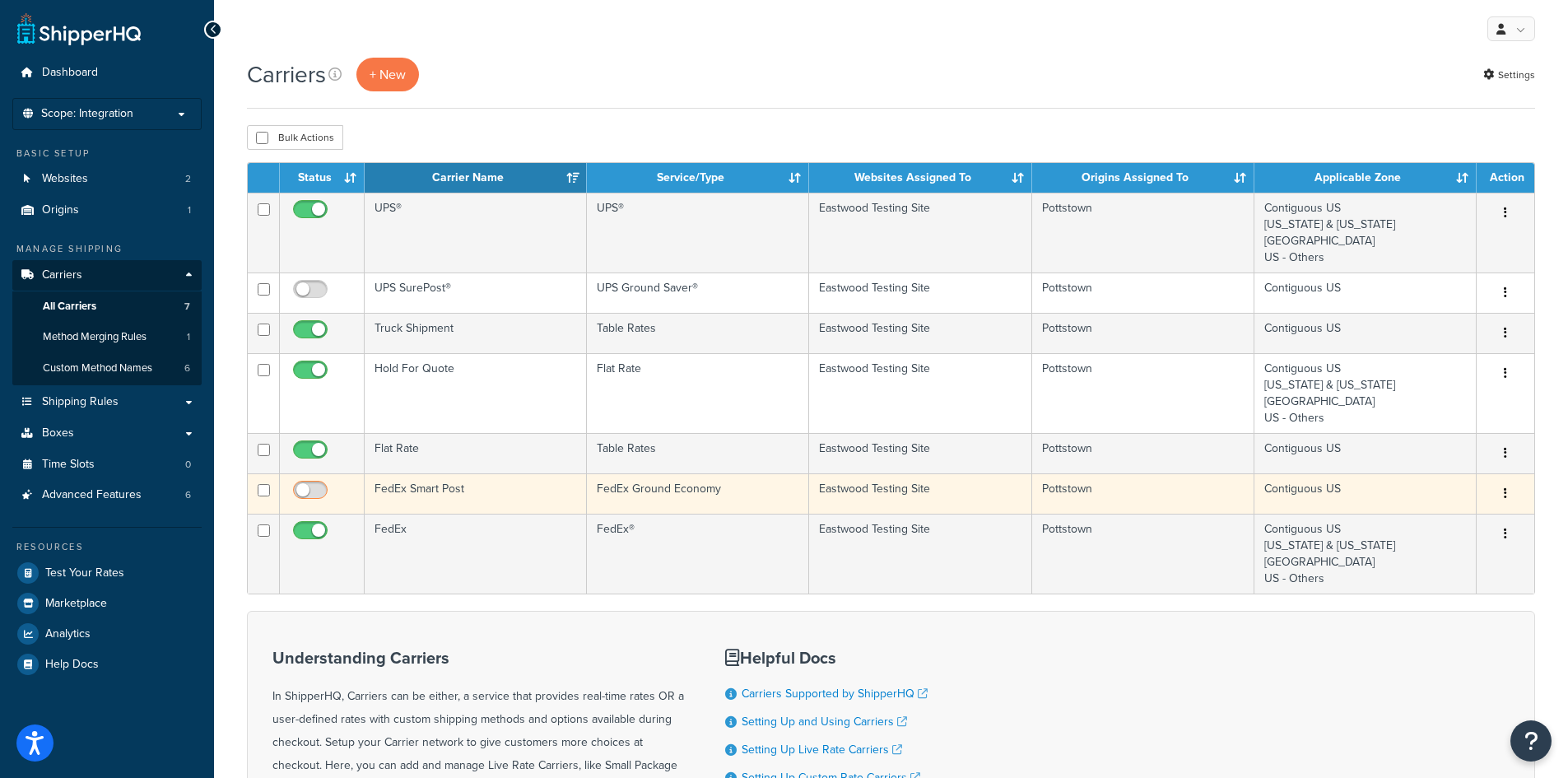
click at [315, 491] on input "checkbox" at bounding box center [312, 494] width 45 height 20
checkbox input "true"
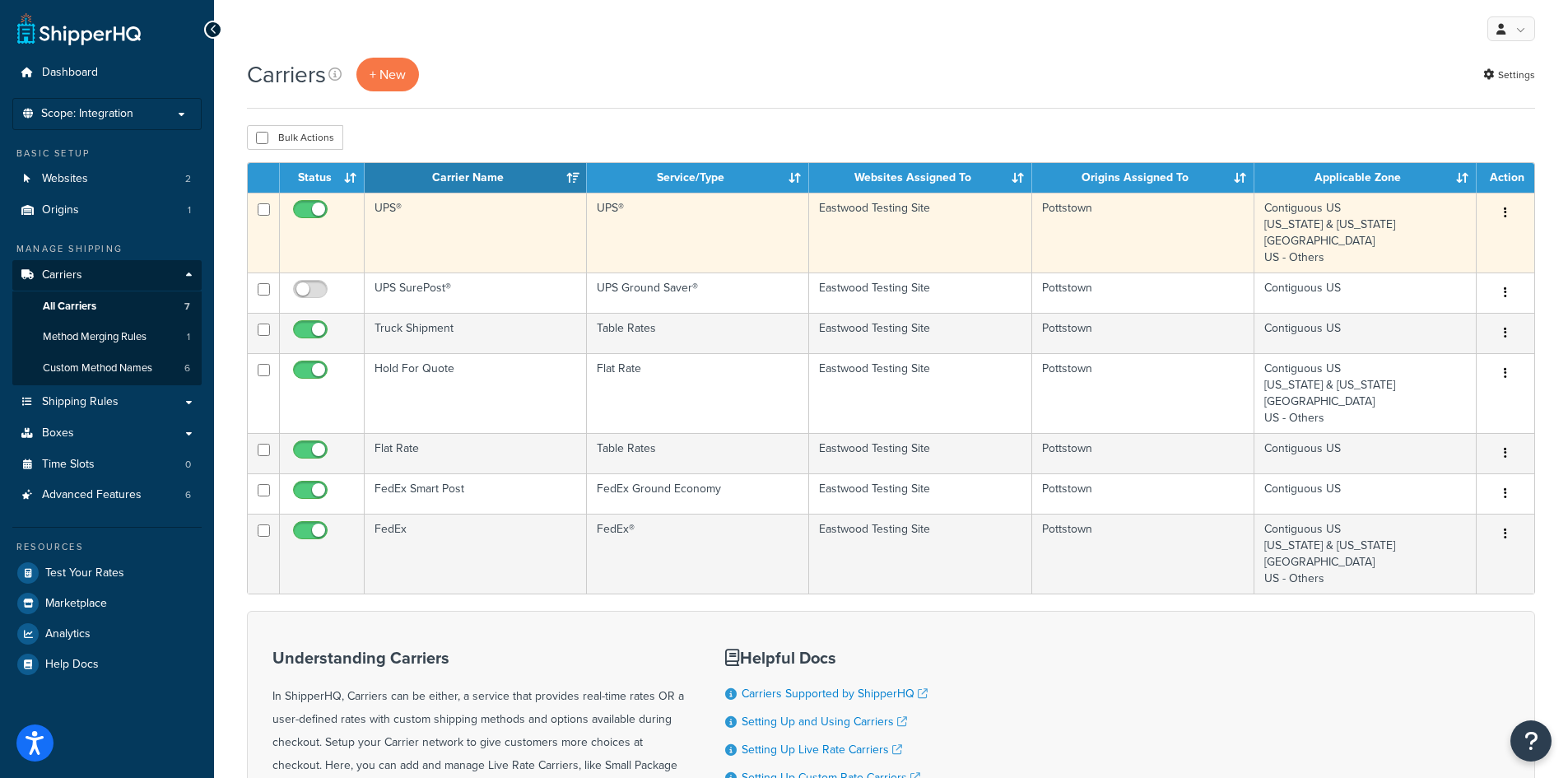
click at [316, 211] on input "checkbox" at bounding box center [312, 213] width 45 height 20
checkbox input "false"
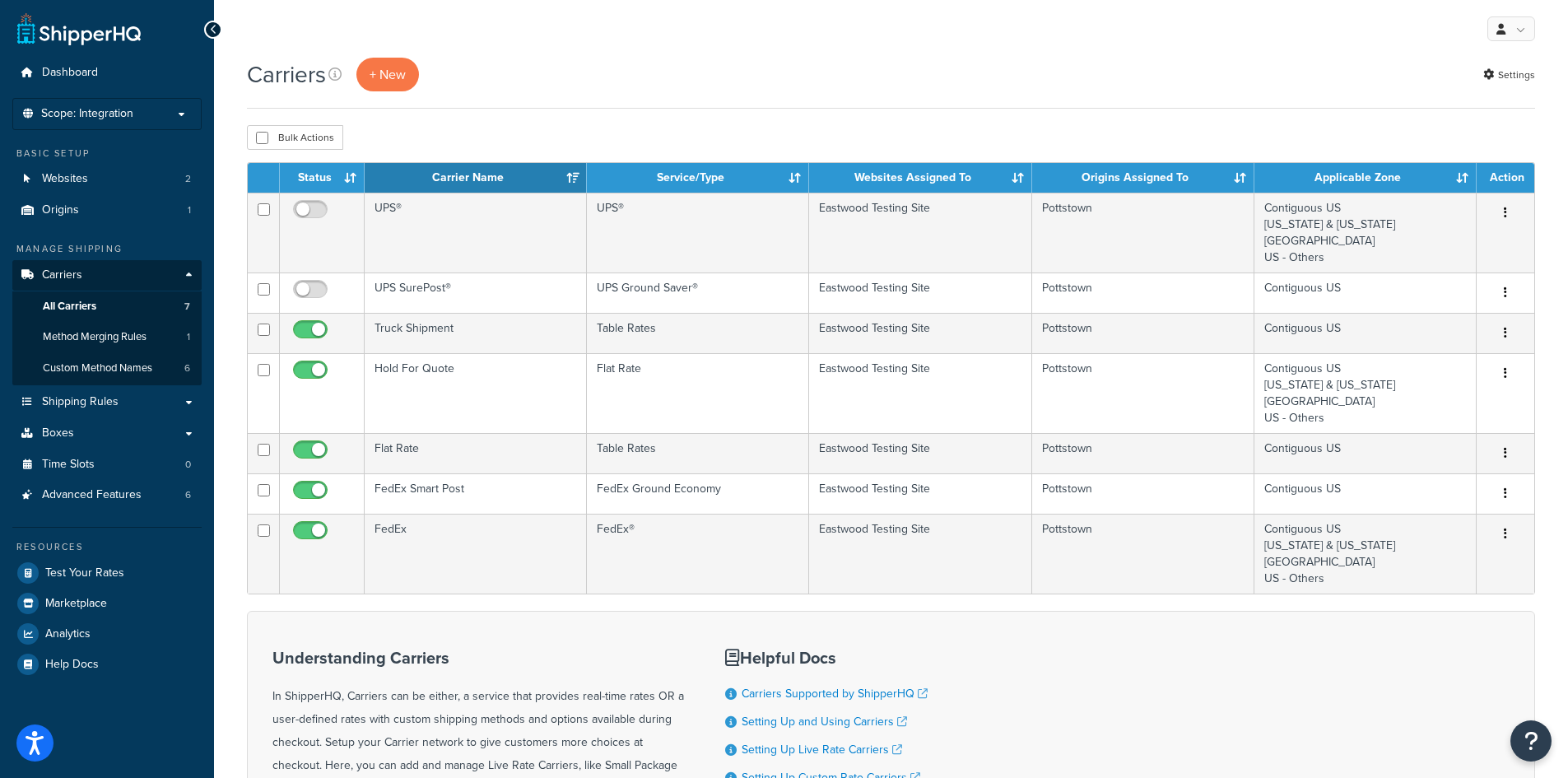
click at [558, 77] on div "Carriers + New Settings" at bounding box center [890, 74] width 1288 height 33
click at [1195, 85] on div "Carriers + New Settings" at bounding box center [890, 74] width 1288 height 33
click at [771, 64] on div "Carriers + New Settings" at bounding box center [890, 74] width 1288 height 33
